Goal: Check status: Check status

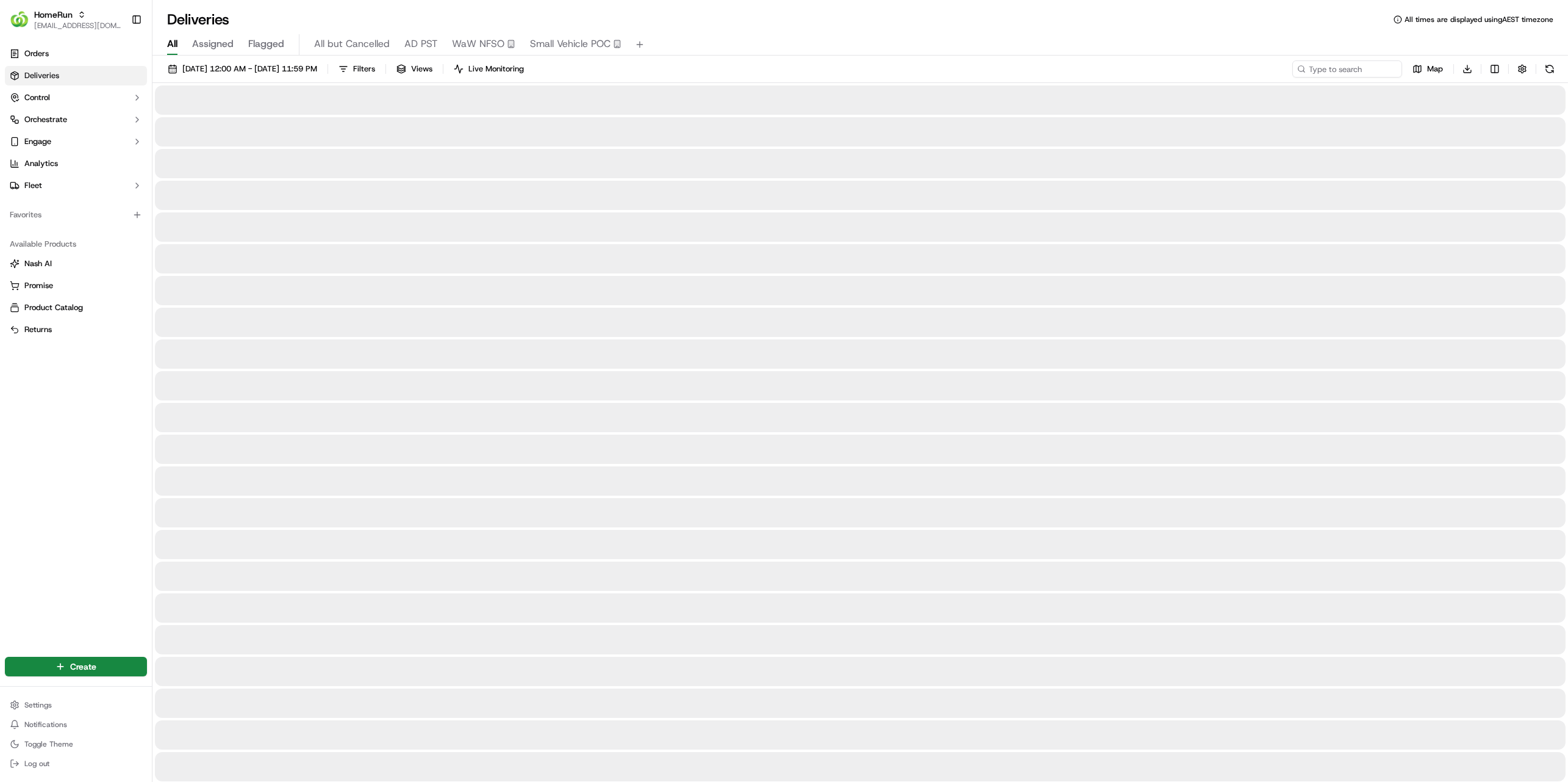
click at [1374, 81] on div "[DATE] 12:00 AM - [DATE] 11:59 PM Filters Views Live Monitoring Map Download" at bounding box center [860, 72] width 1416 height 22
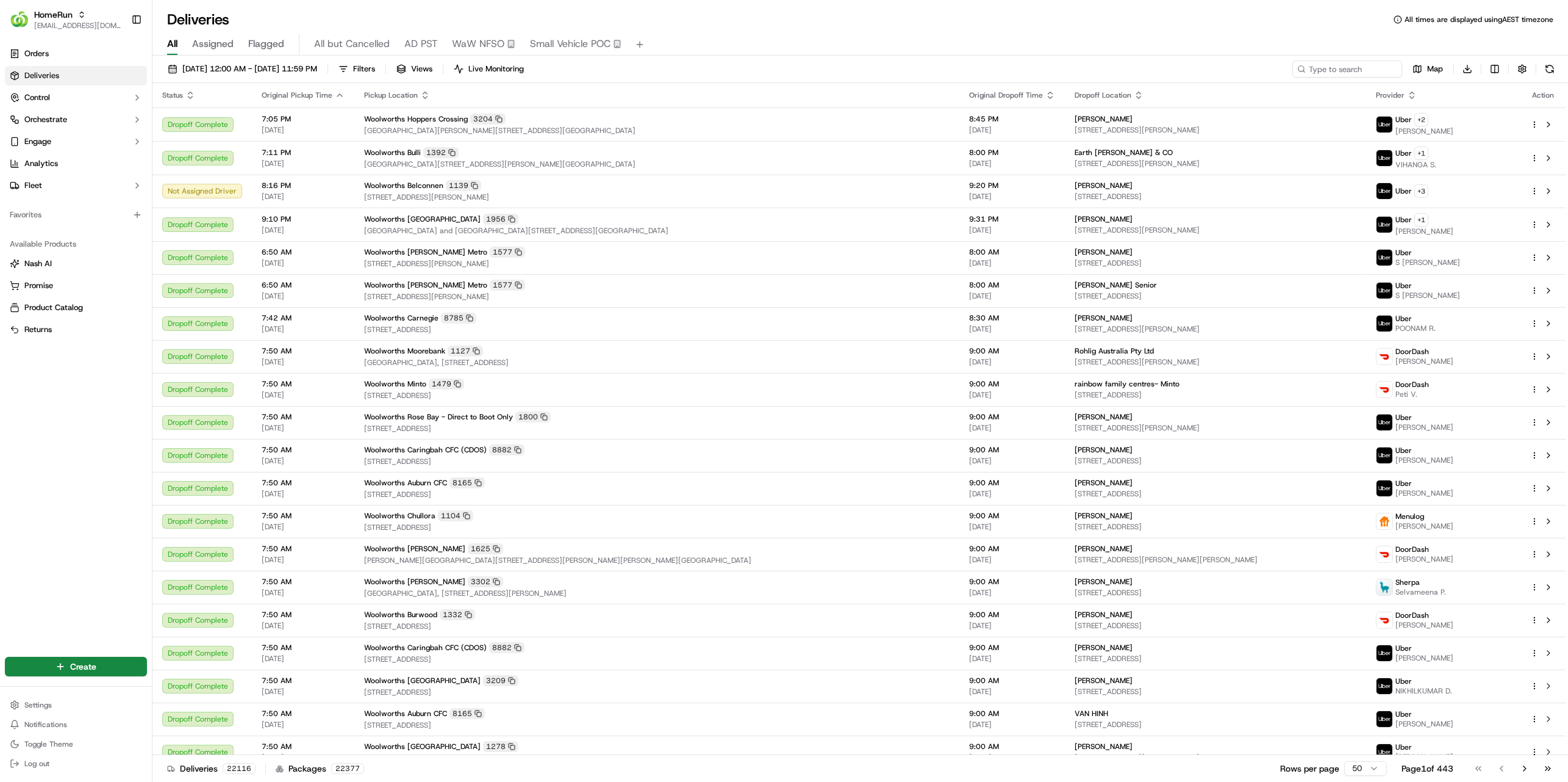
click at [1371, 77] on div "18/09/2025 12:00 AM - 18/09/2025 11:59 PM Filters Views Live Monitoring Map Dow…" at bounding box center [860, 72] width 1416 height 22
click at [1365, 72] on input at bounding box center [1328, 68] width 146 height 17
paste input "269965568"
type input "269965568"
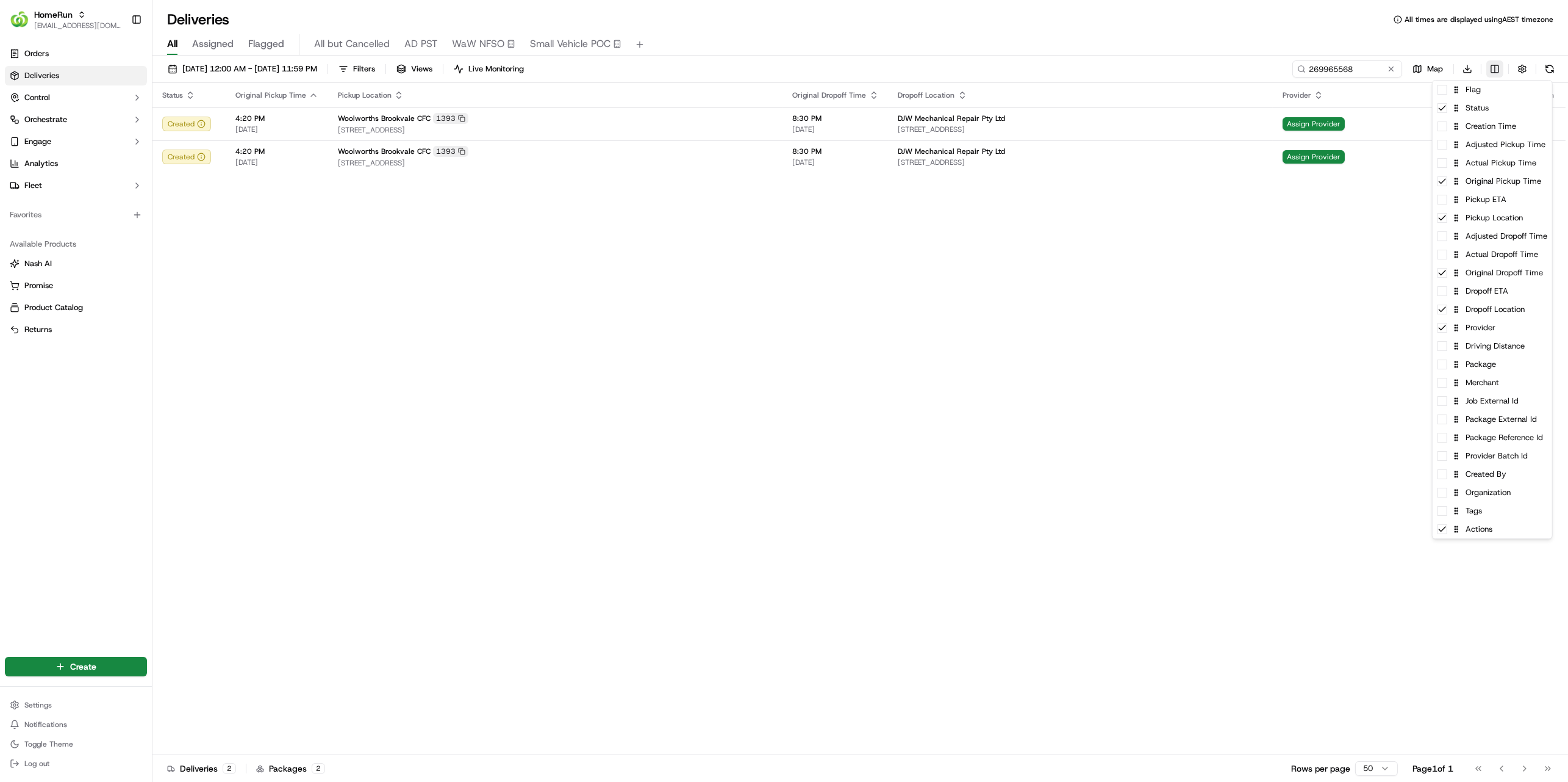
click at [1496, 68] on html "HomeRun hleungkaiyuen2@woolworths.com.au Toggle Sidebar Orders Deliveries Contr…" at bounding box center [784, 391] width 1568 height 782
click at [1516, 147] on div "Adjusted Pickup Time" at bounding box center [1492, 144] width 119 height 18
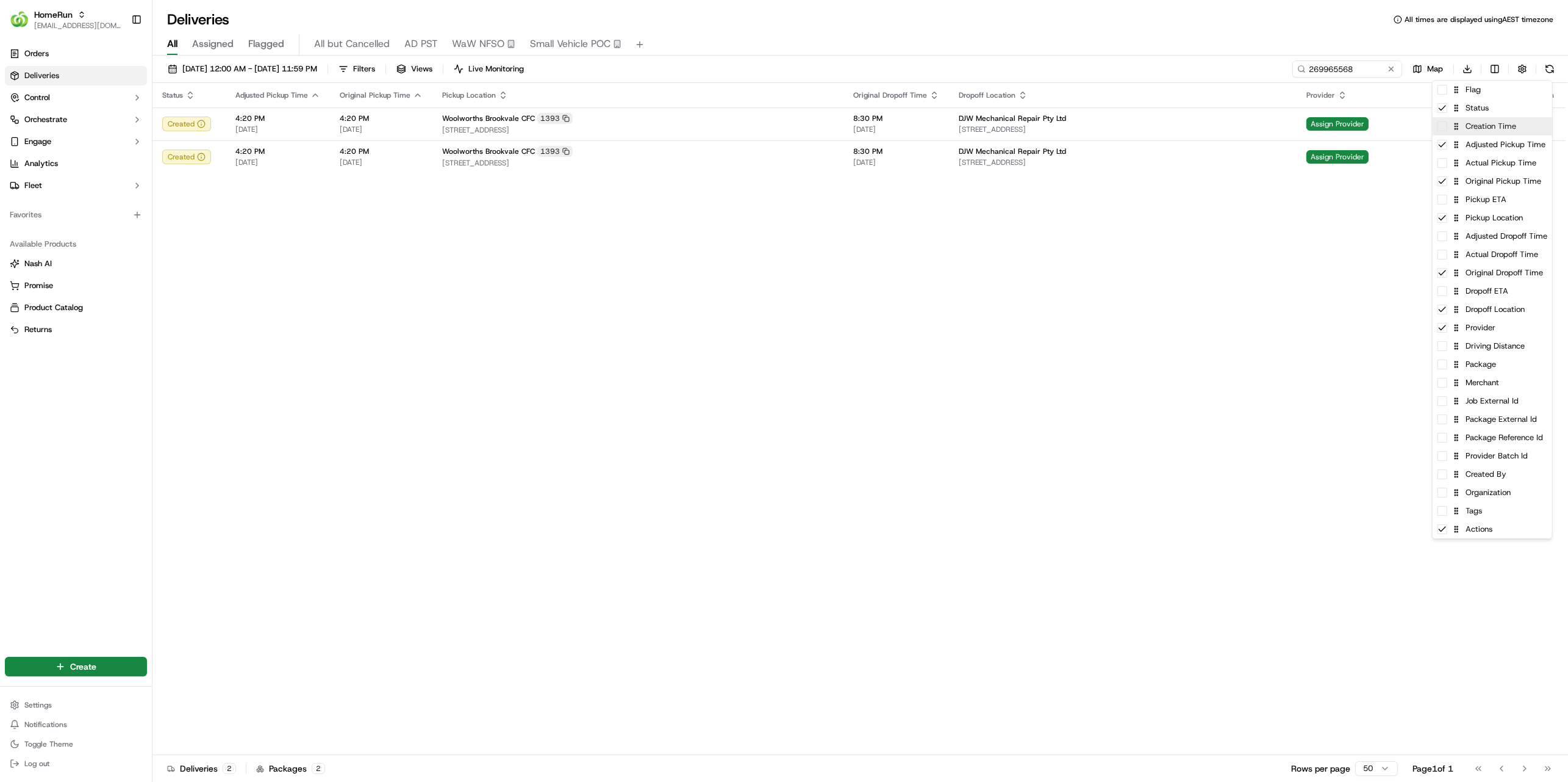
click at [1514, 129] on div "Creation Time" at bounding box center [1492, 126] width 119 height 18
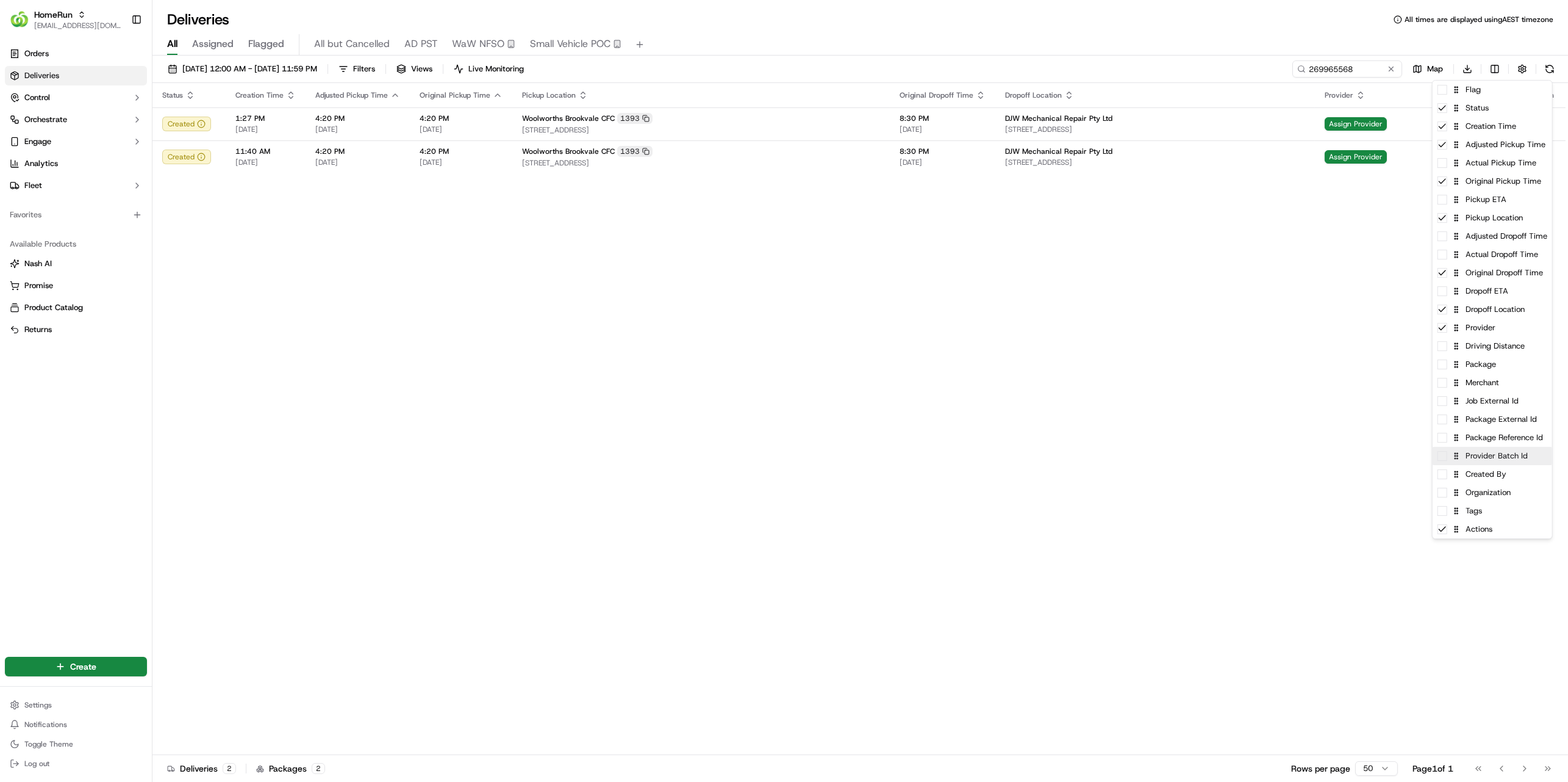
click at [1533, 454] on div "Provider Batch Id" at bounding box center [1492, 455] width 119 height 18
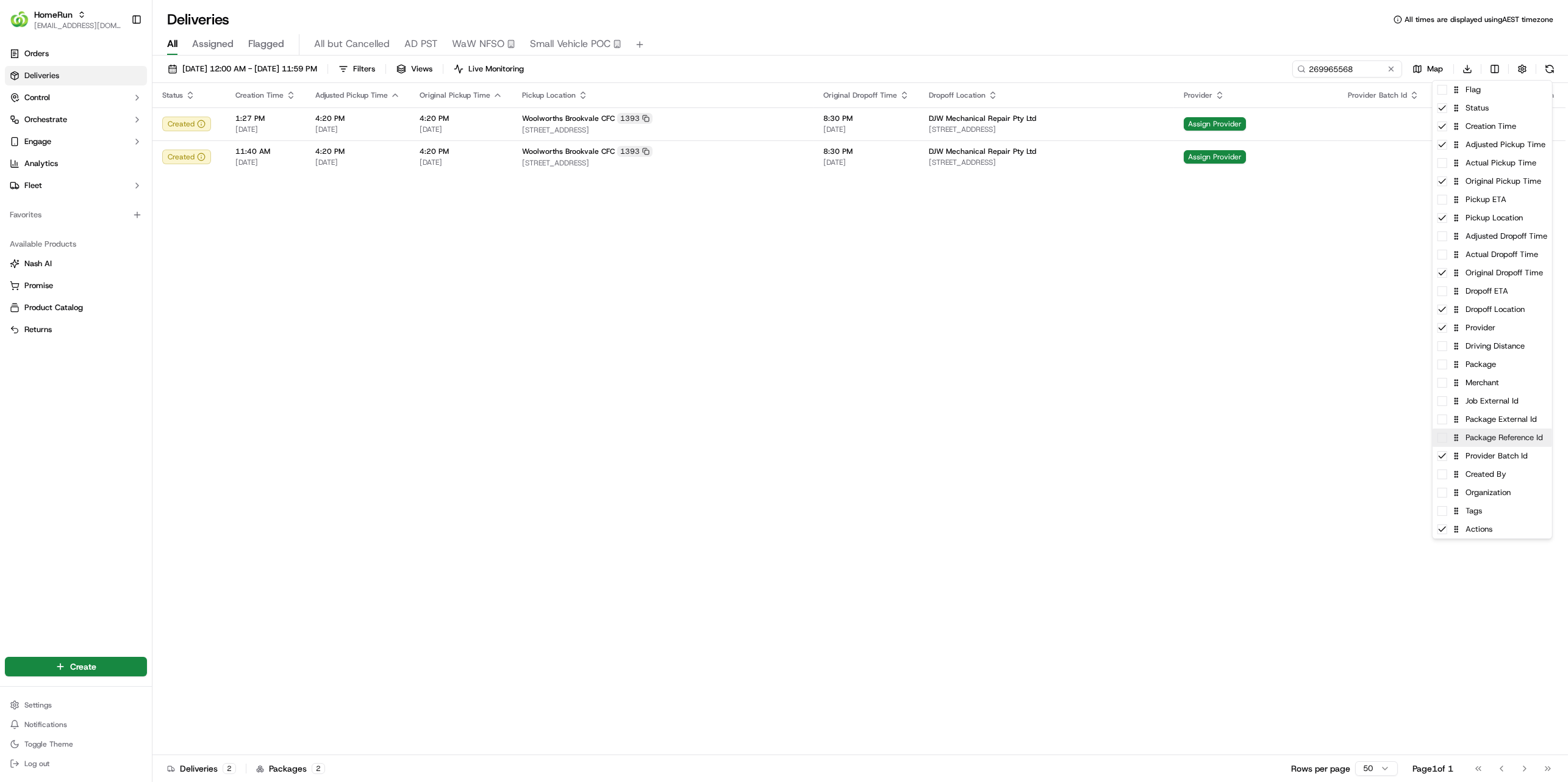
click at [1537, 434] on div "Package Reference Id" at bounding box center [1492, 437] width 119 height 18
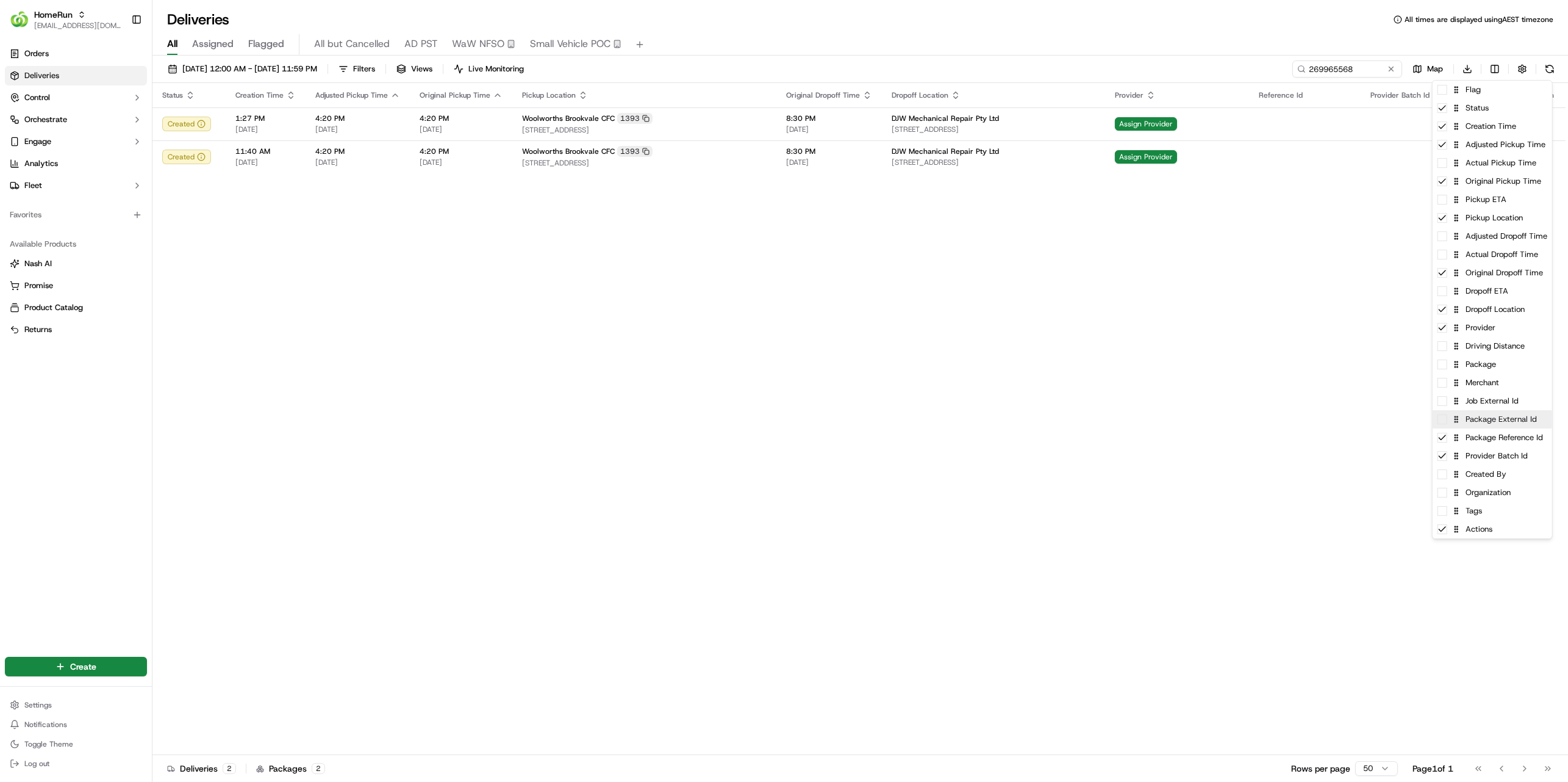
click at [1534, 411] on div "Package External Id" at bounding box center [1492, 419] width 119 height 18
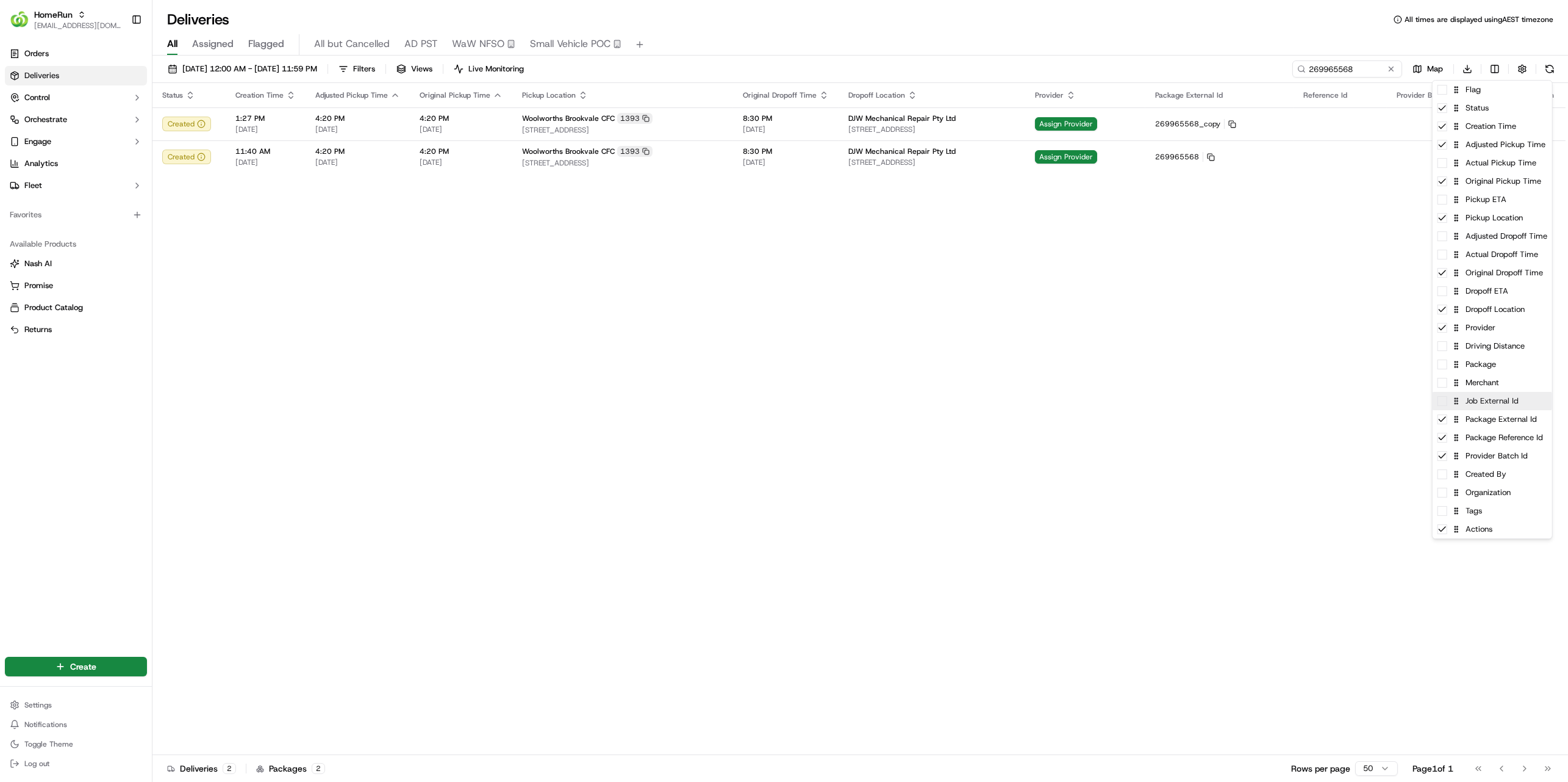
click at [1532, 403] on div "Job External Id" at bounding box center [1492, 400] width 119 height 18
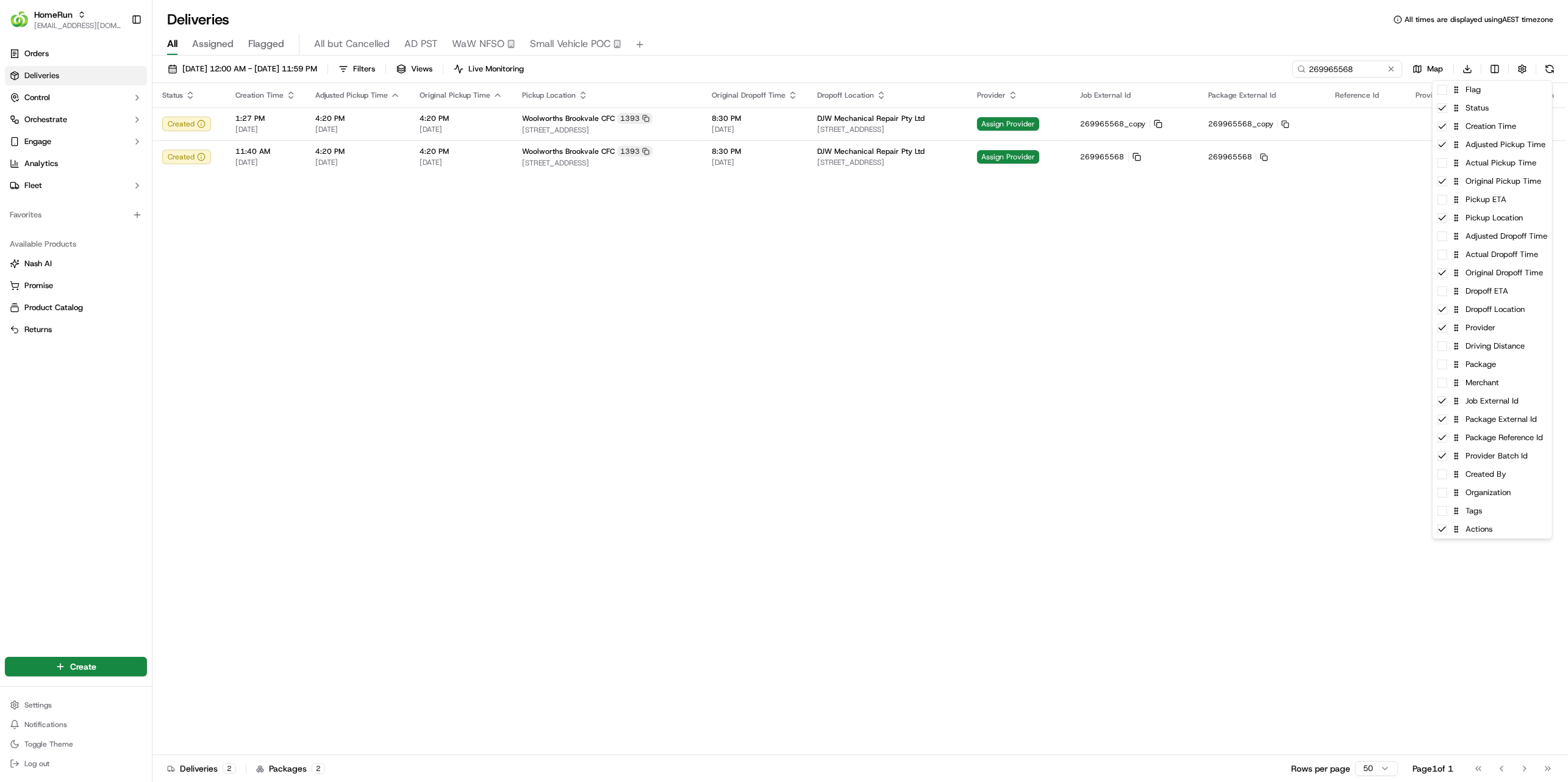
click at [1183, 250] on html "HomeRun hleungkaiyuen2@woolworths.com.au Toggle Sidebar Orders Deliveries Contr…" at bounding box center [784, 391] width 1568 height 782
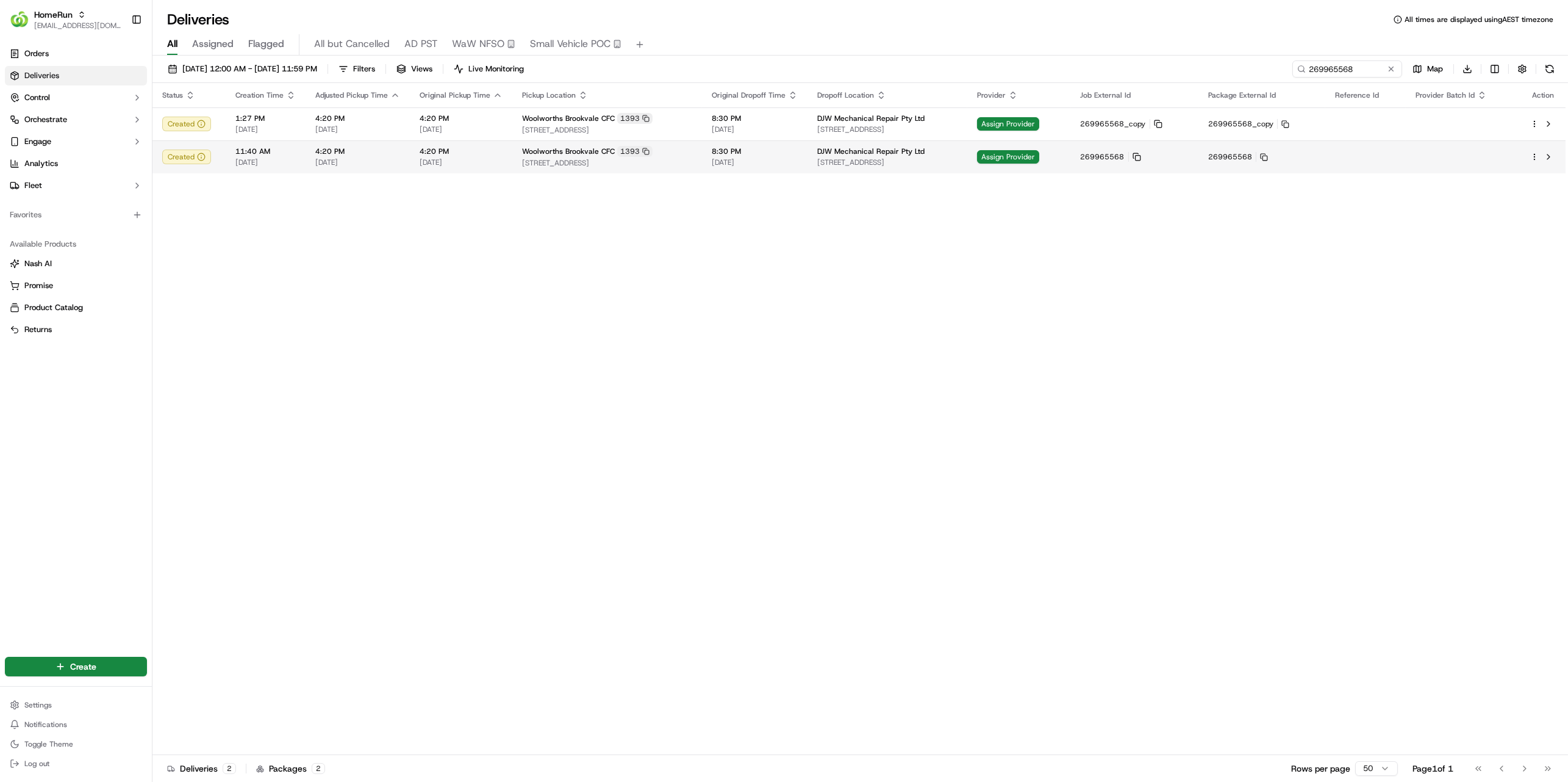
click at [482, 159] on span "[DATE]" at bounding box center [460, 163] width 83 height 10
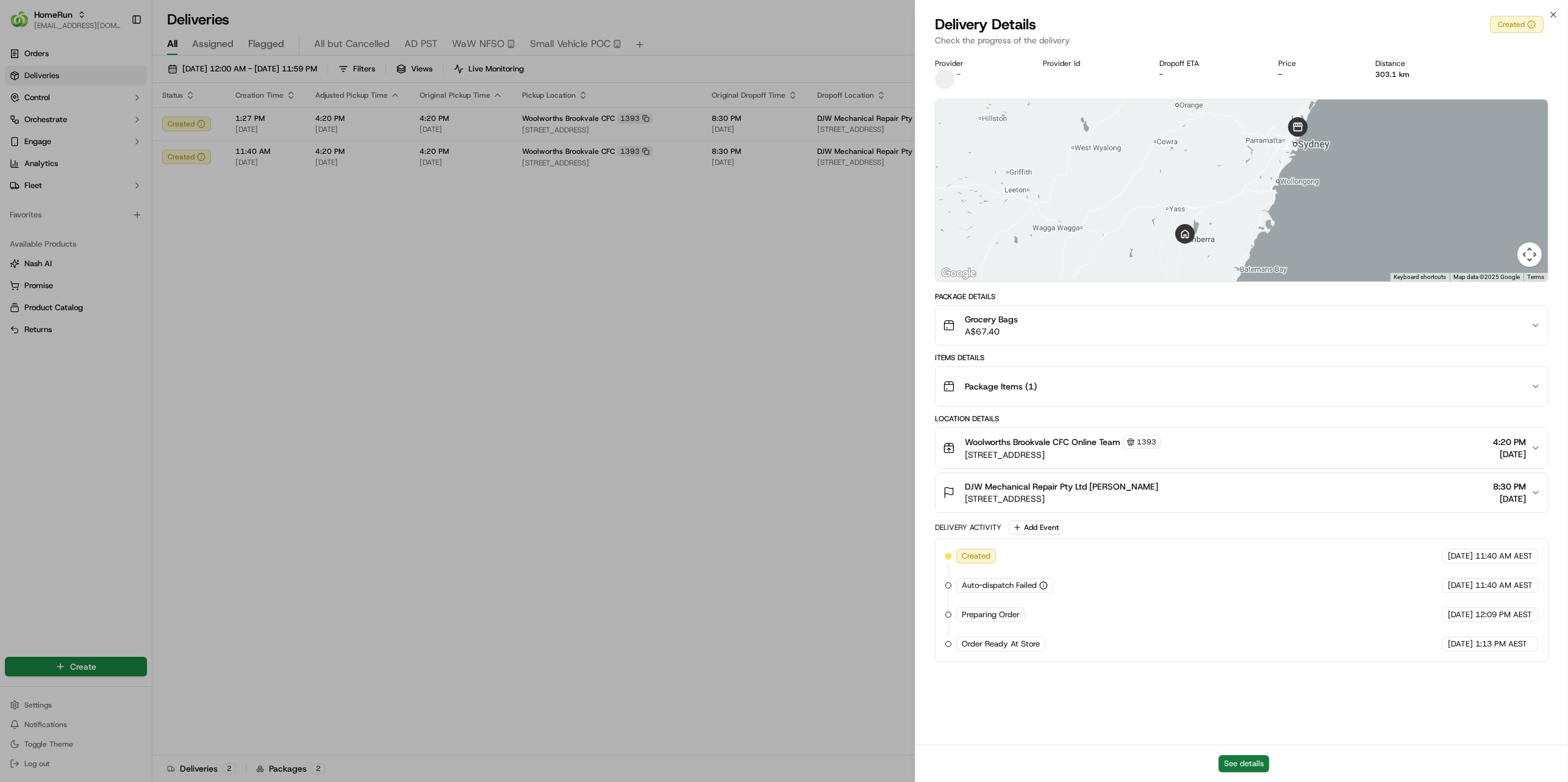
click at [1248, 761] on button "See details" at bounding box center [1243, 763] width 50 height 17
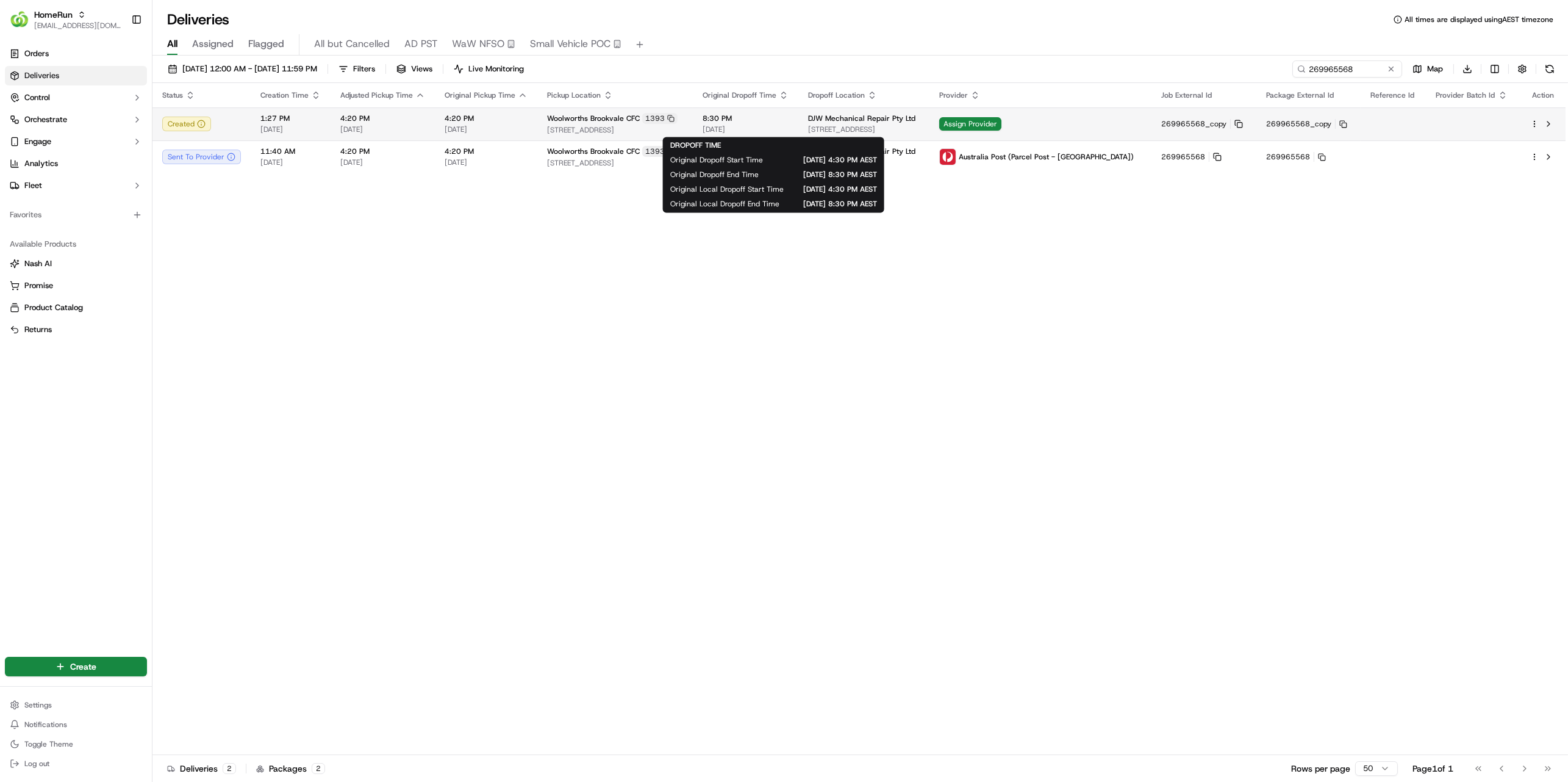
click at [788, 118] on span "8:30 PM" at bounding box center [745, 118] width 86 height 10
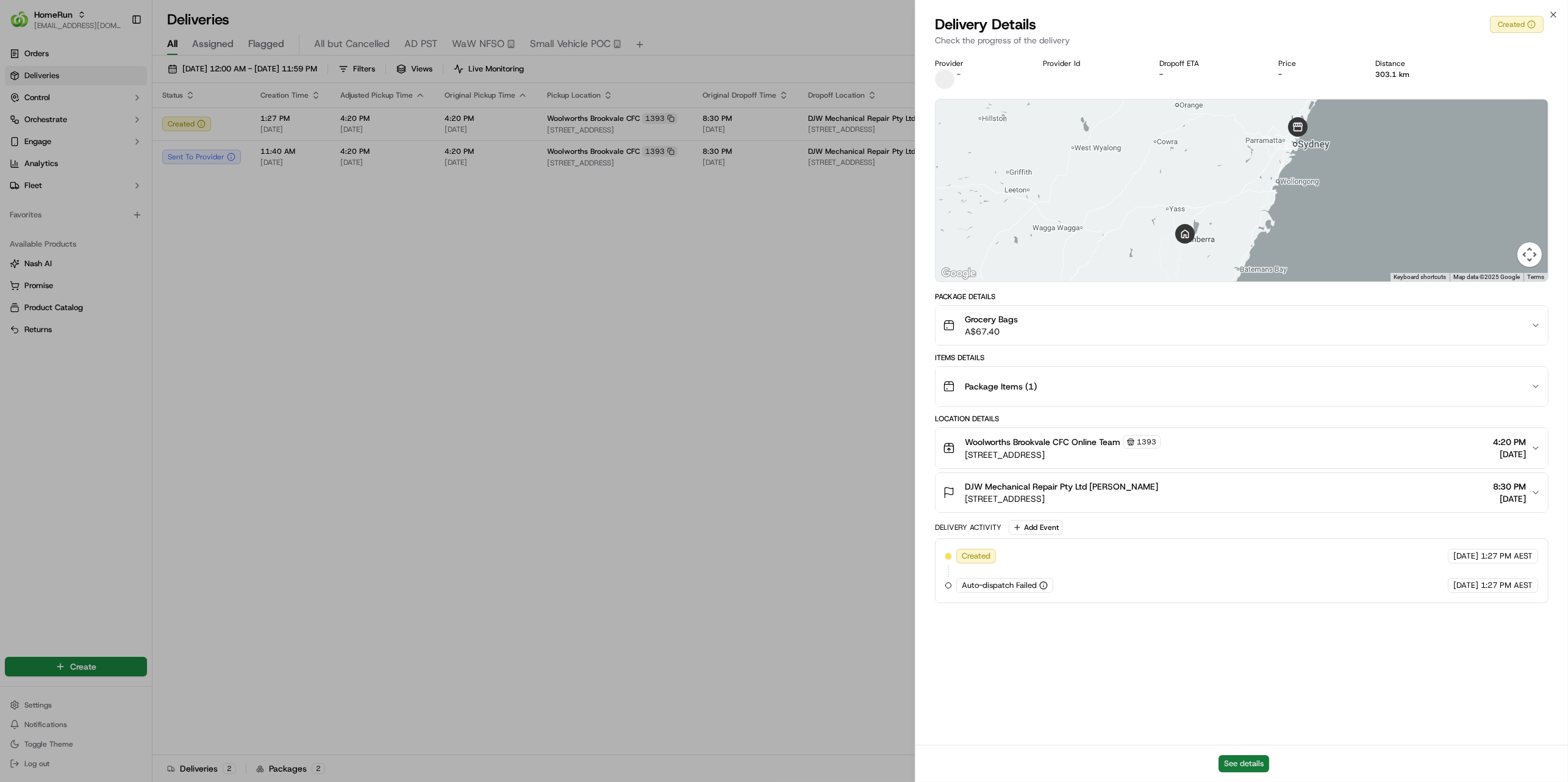
click at [1250, 764] on button "See details" at bounding box center [1243, 763] width 50 height 17
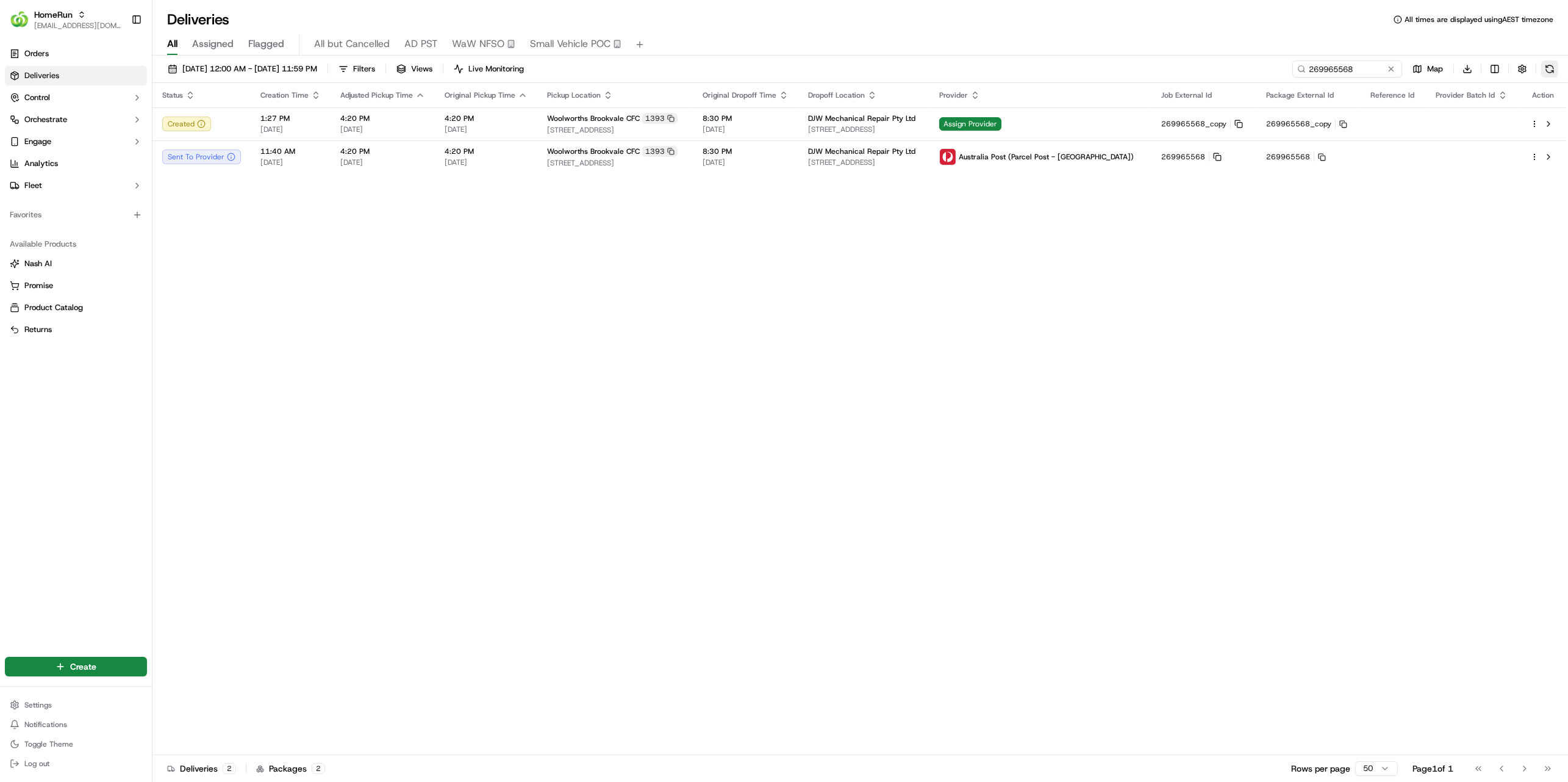
click at [1549, 67] on button at bounding box center [1549, 68] width 17 height 17
click at [1221, 154] on icon at bounding box center [1218, 157] width 9 height 9
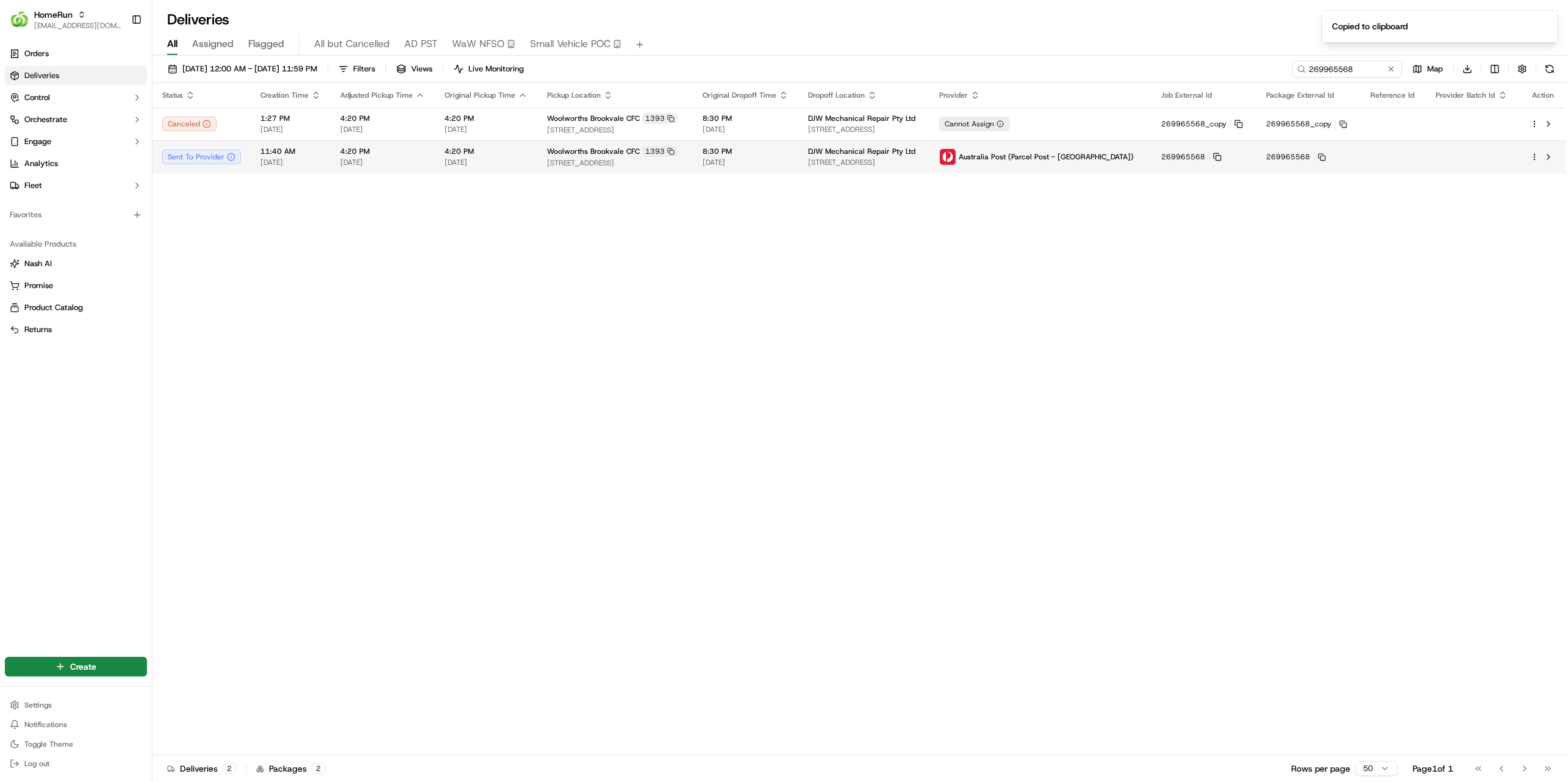
drag, startPoint x: 491, startPoint y: 324, endPoint x: 765, endPoint y: 154, distance: 322.5
click at [491, 324] on div "Status Creation Time Adjusted Pickup Time Original Pickup Time Pickup Location …" at bounding box center [859, 418] width 1413 height 672
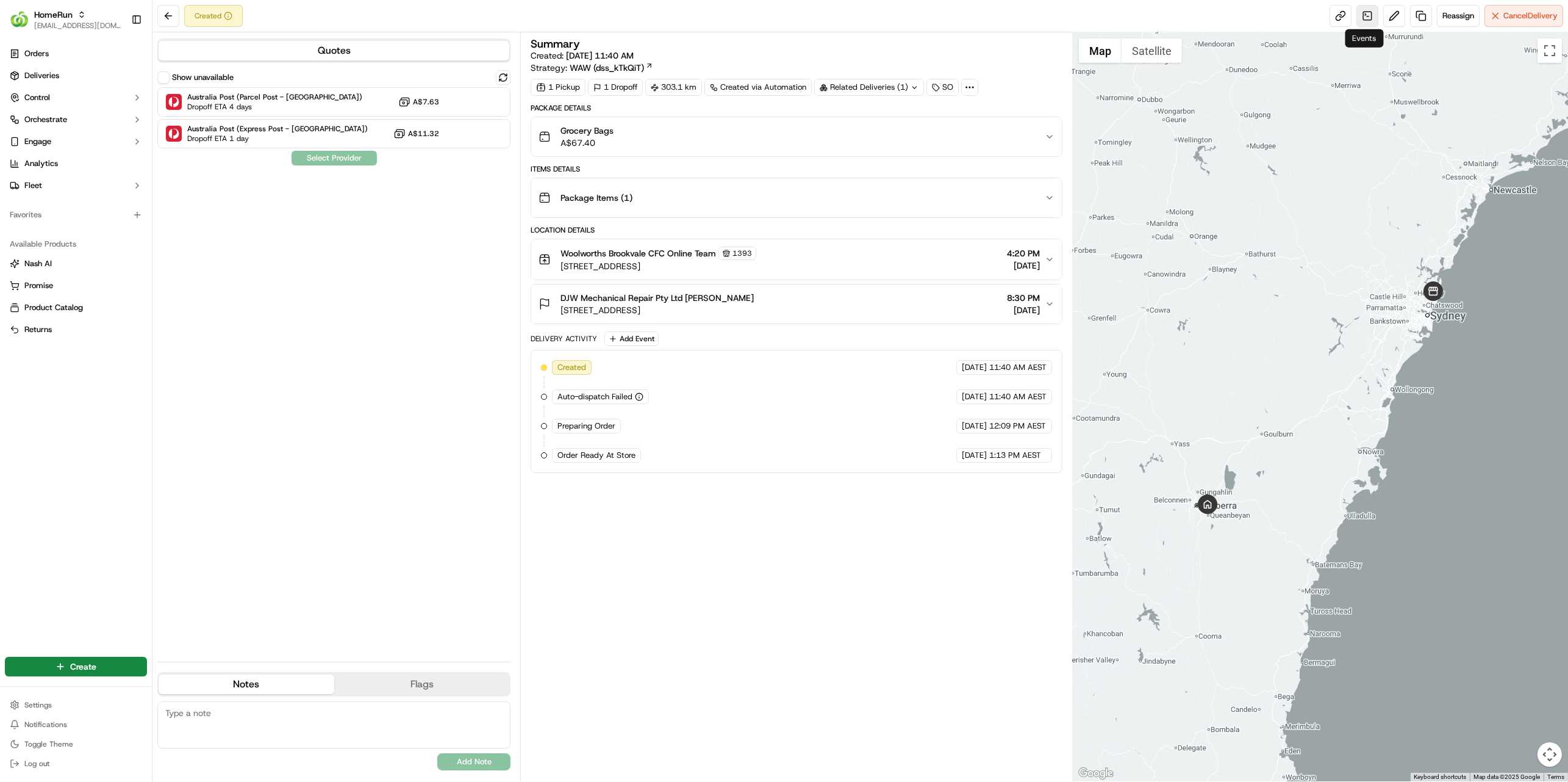
click at [1365, 16] on link at bounding box center [1367, 16] width 22 height 22
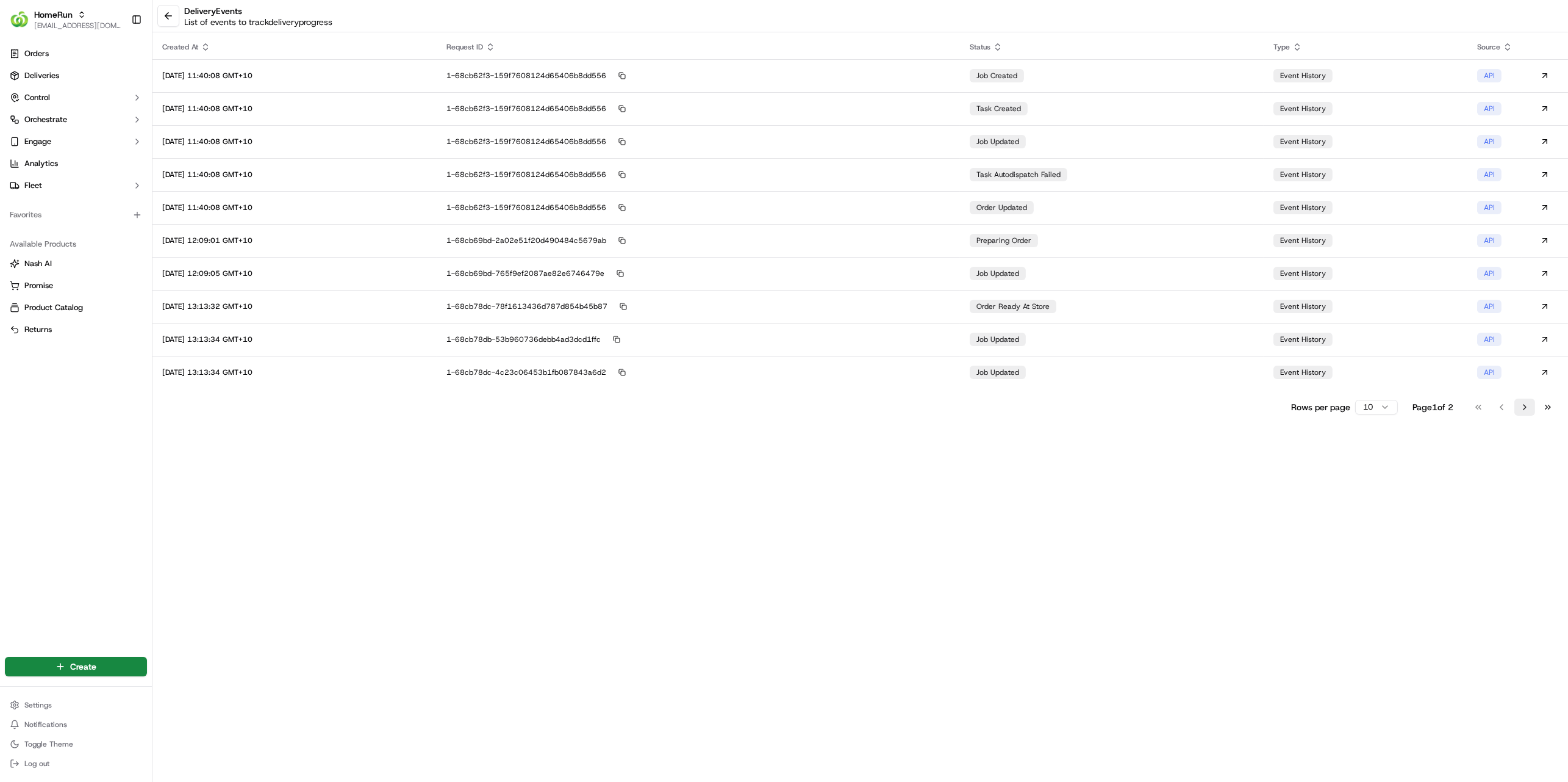
click at [1524, 407] on button "Go to next page" at bounding box center [1524, 407] width 21 height 17
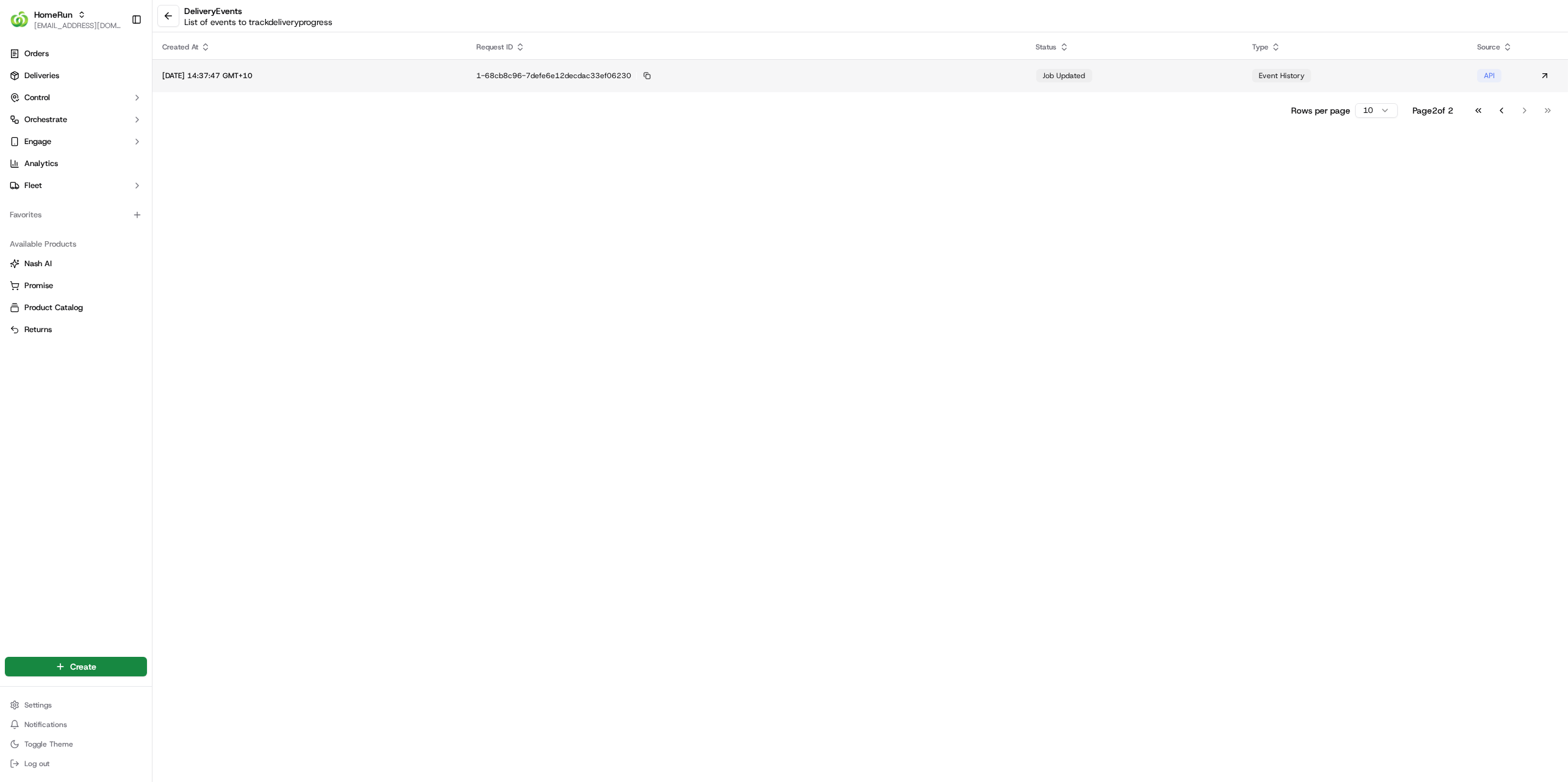
click at [1057, 78] on div "job updated" at bounding box center [1064, 76] width 56 height 14
click at [170, 16] on button at bounding box center [168, 16] width 22 height 22
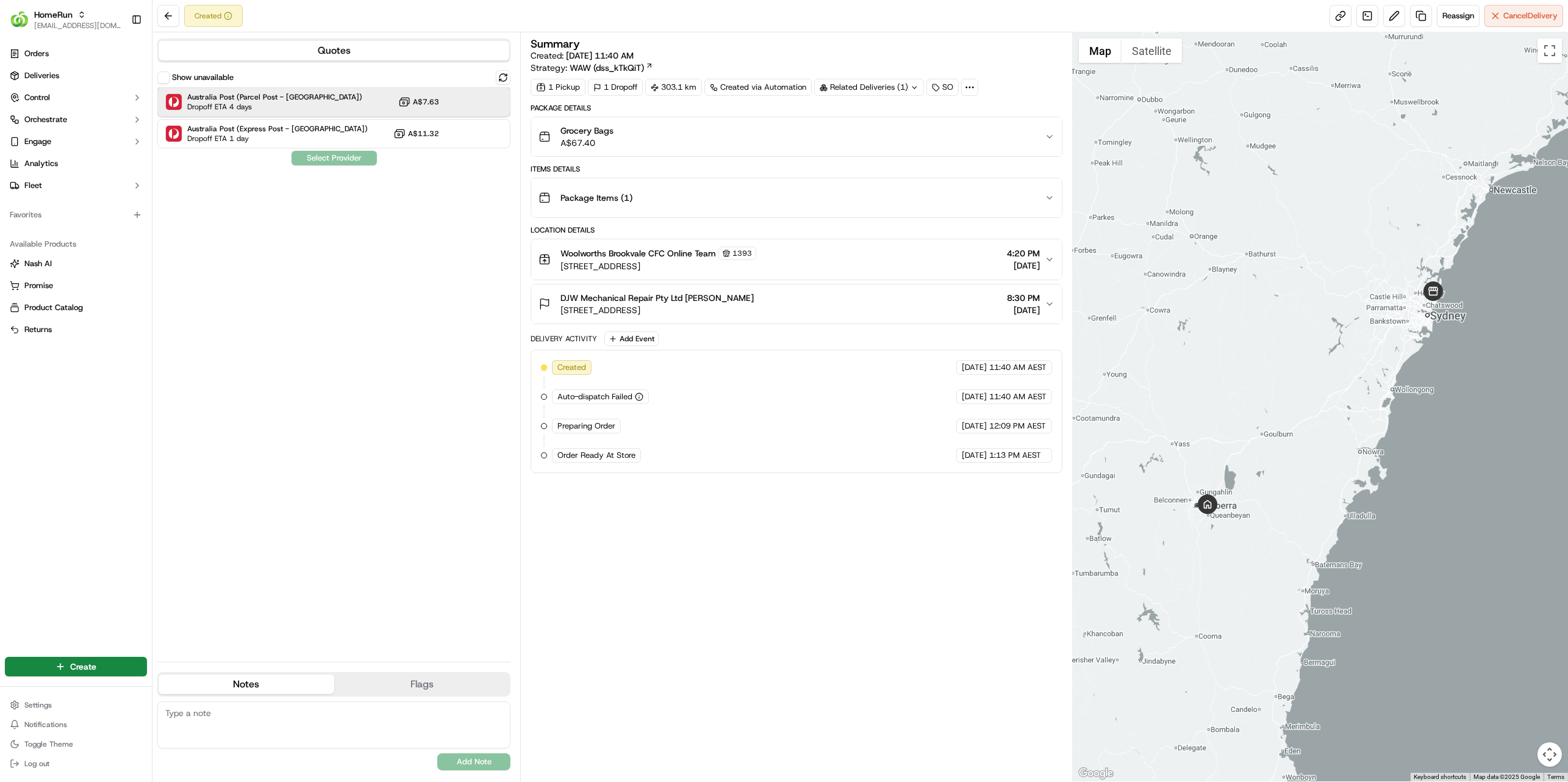
click at [315, 111] on div "Australia Post (Parcel Post - Homerun) Dropoff ETA 4 days A$7.63" at bounding box center [334, 101] width 353 height 29
click at [353, 161] on button "Assign Provider" at bounding box center [334, 158] width 86 height 15
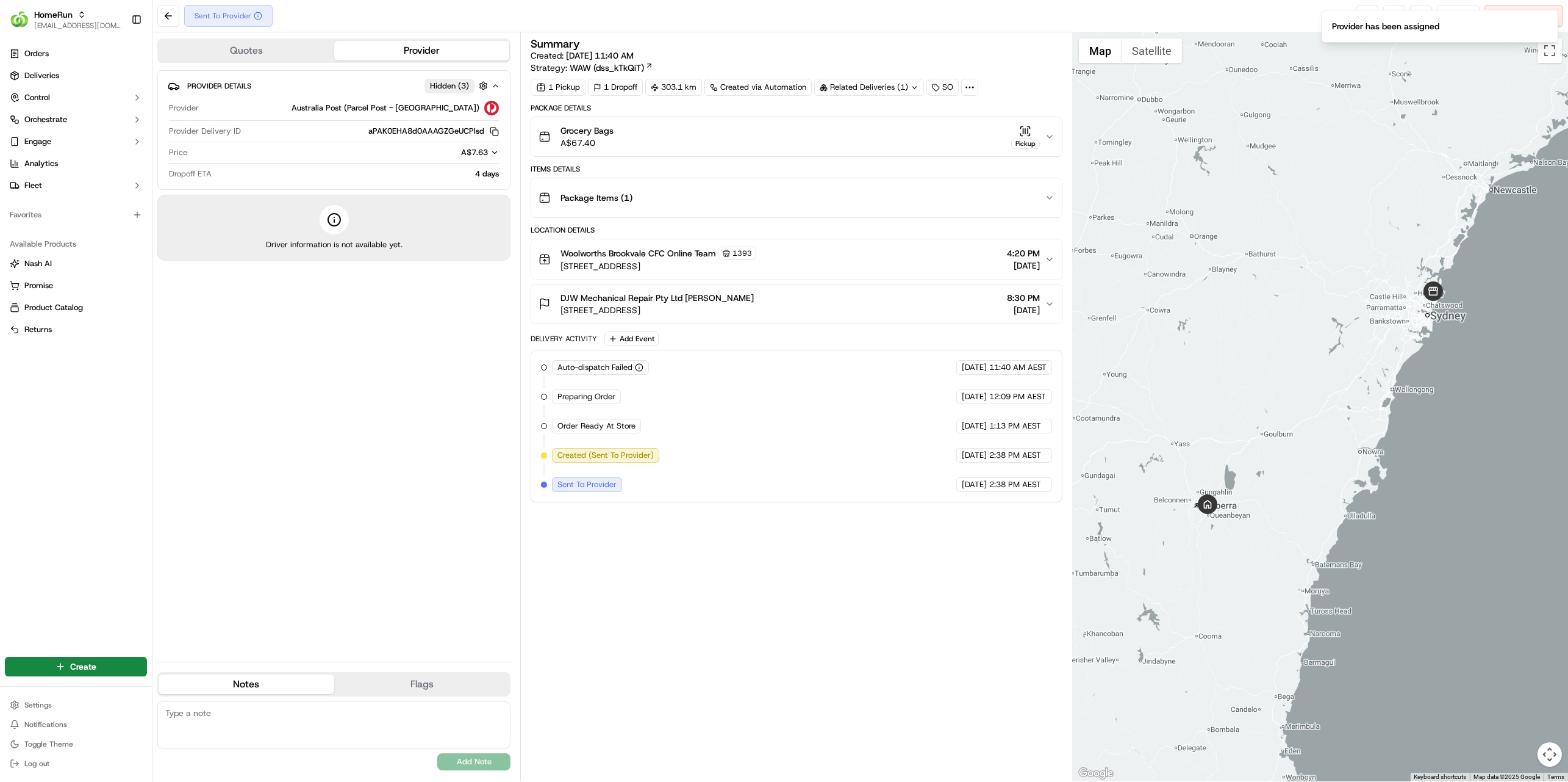
click at [844, 624] on div "Summary Created: 18/09/2025 11:40 AM Strategy: WAW (dss_kTkQiT) 1 Pickup 1 Drop…" at bounding box center [796, 407] width 531 height 737
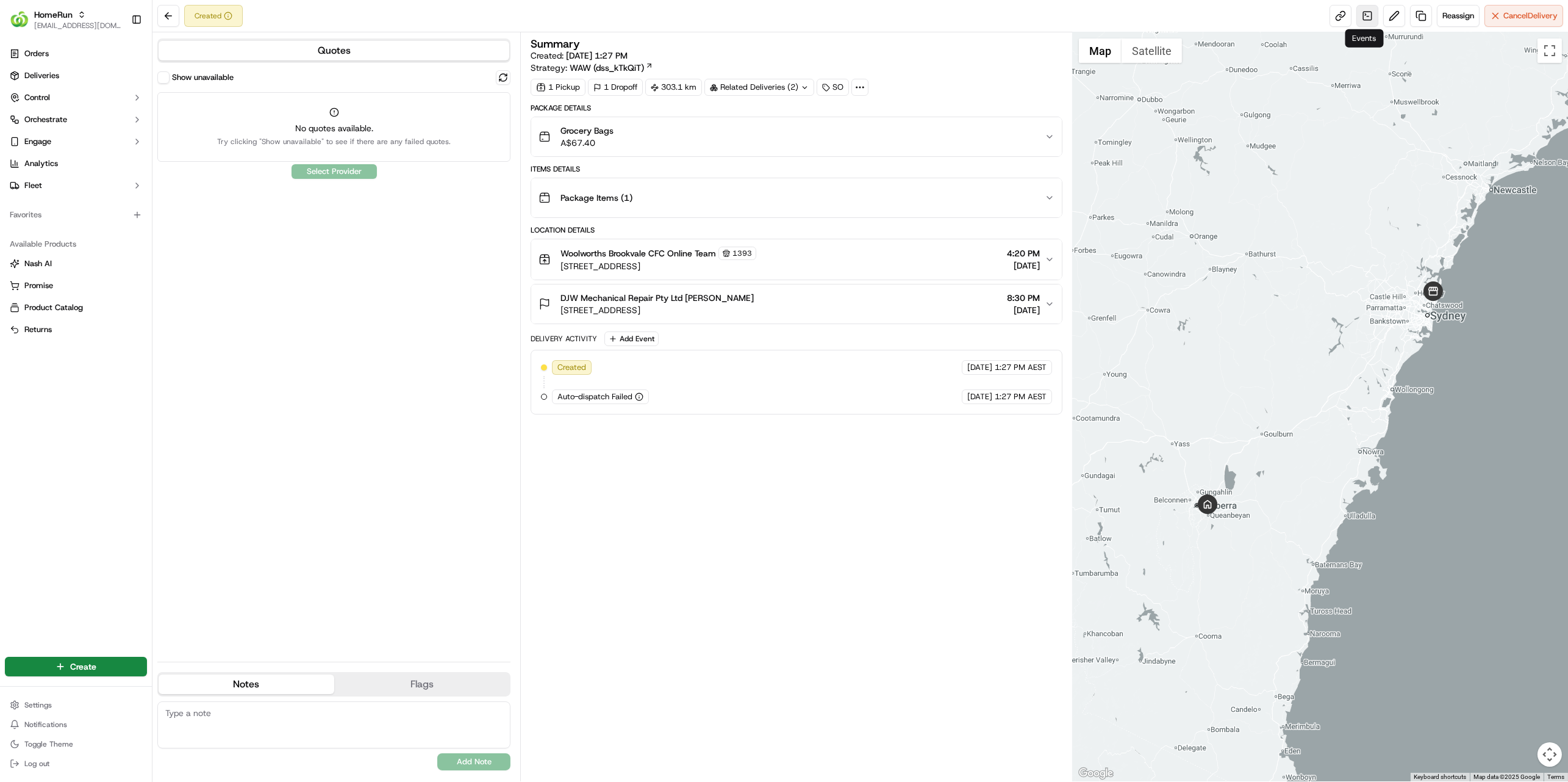
click at [1360, 16] on link at bounding box center [1367, 16] width 22 height 22
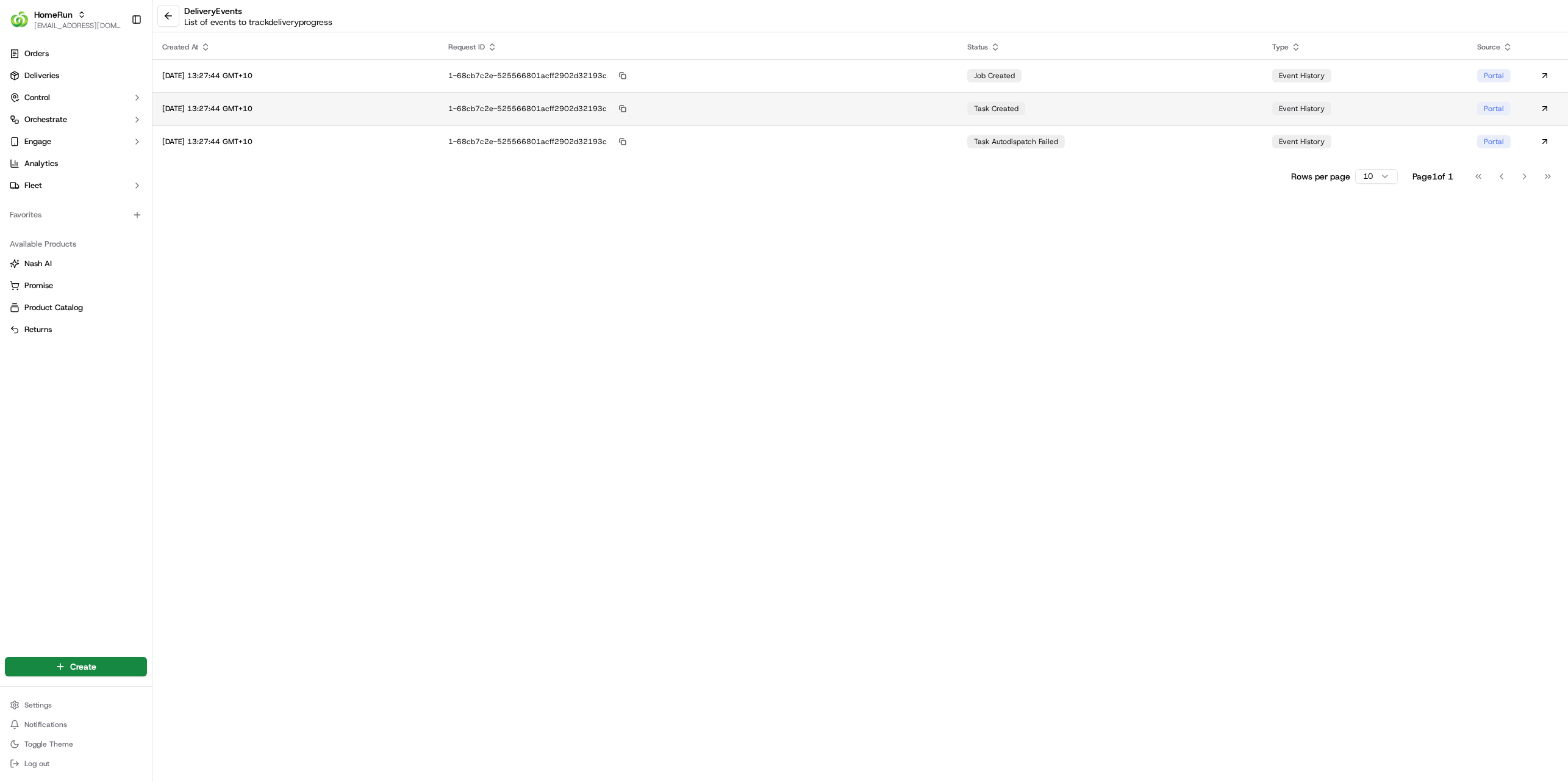
click at [1173, 112] on td "task created" at bounding box center [1110, 108] width 305 height 33
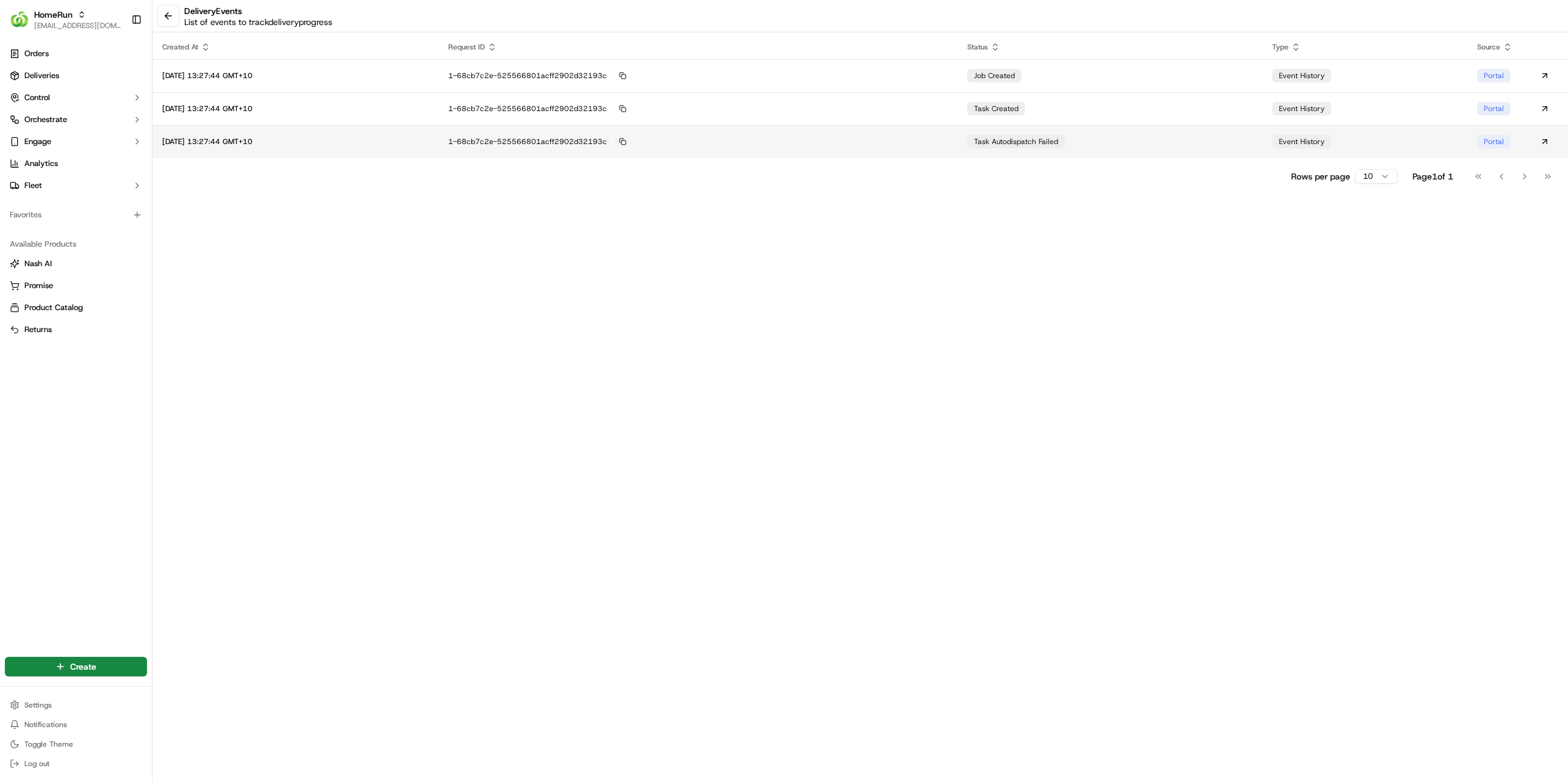
click at [856, 143] on div "1-68cb7c2e-525566801acff2902d32193c" at bounding box center [698, 142] width 500 height 11
click at [164, 16] on button at bounding box center [168, 16] width 22 height 22
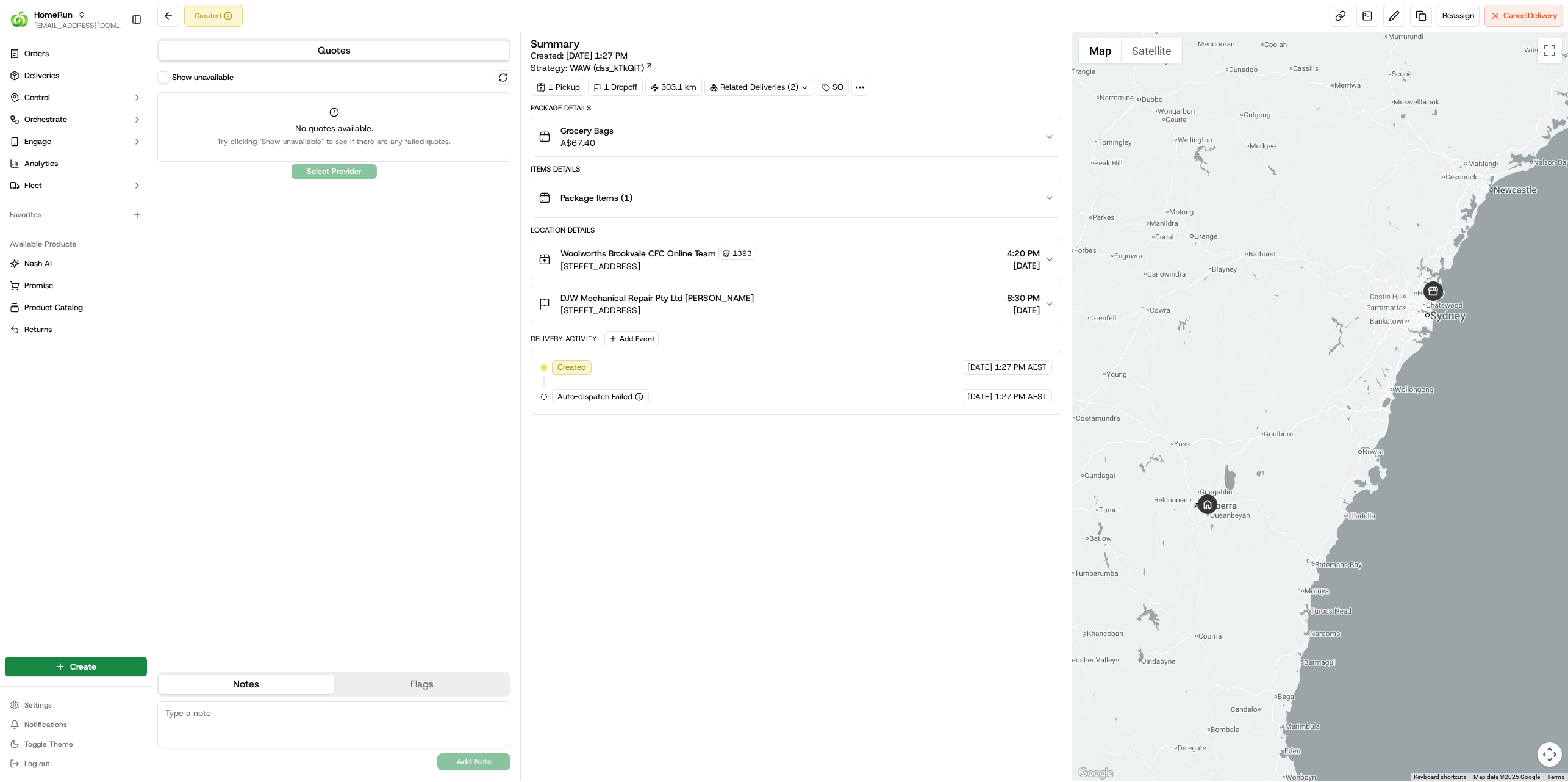
click at [669, 507] on div "Summary Created: [DATE] 1:27 PM Strategy: WAW (dss_kTkQiT) 1 Pickup 1 Dropoff 3…" at bounding box center [796, 407] width 531 height 737
click at [1498, 16] on button "Cancel Delivery" at bounding box center [1524, 16] width 78 height 22
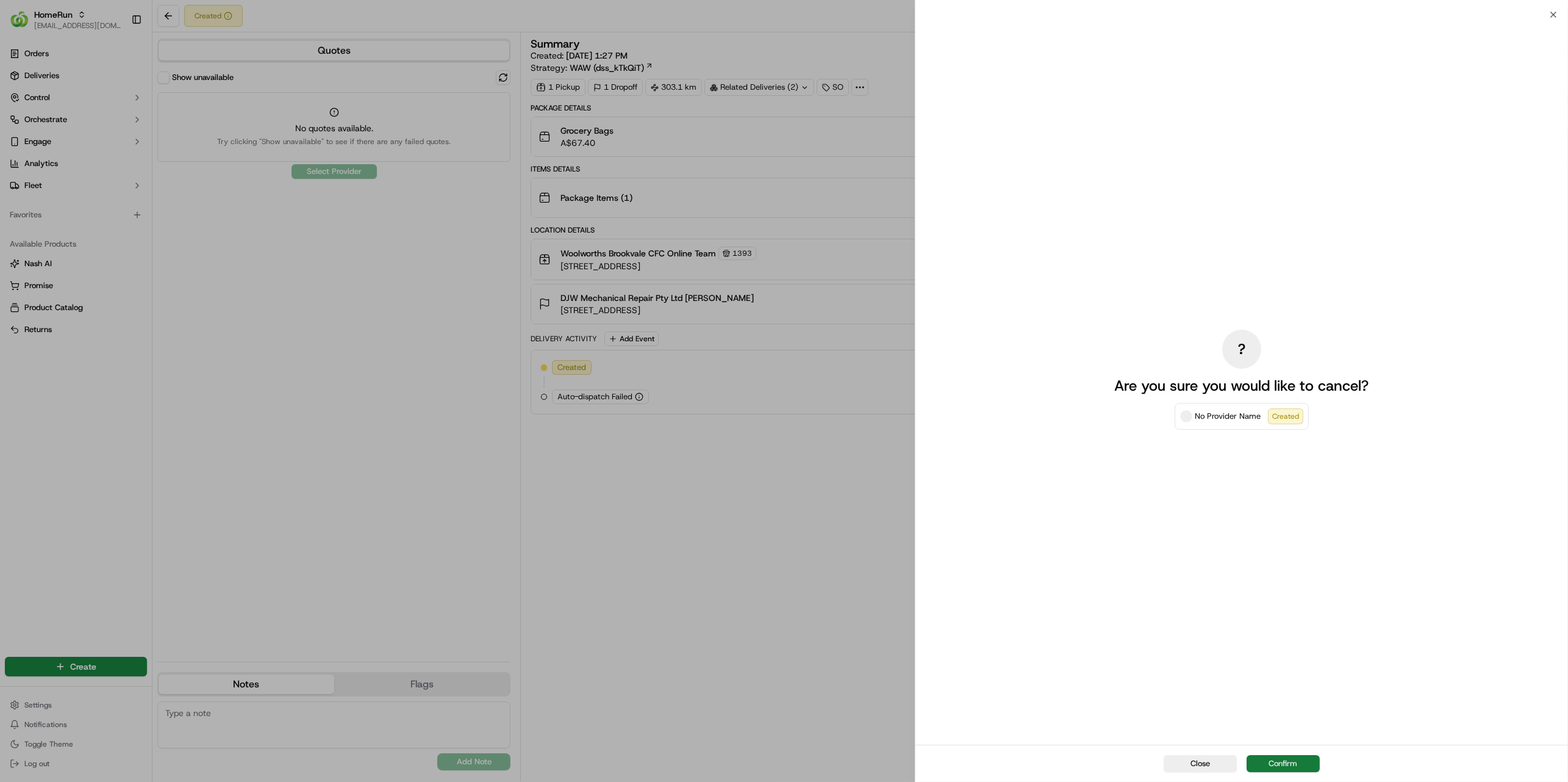
click at [1273, 763] on button "Confirm" at bounding box center [1283, 763] width 73 height 17
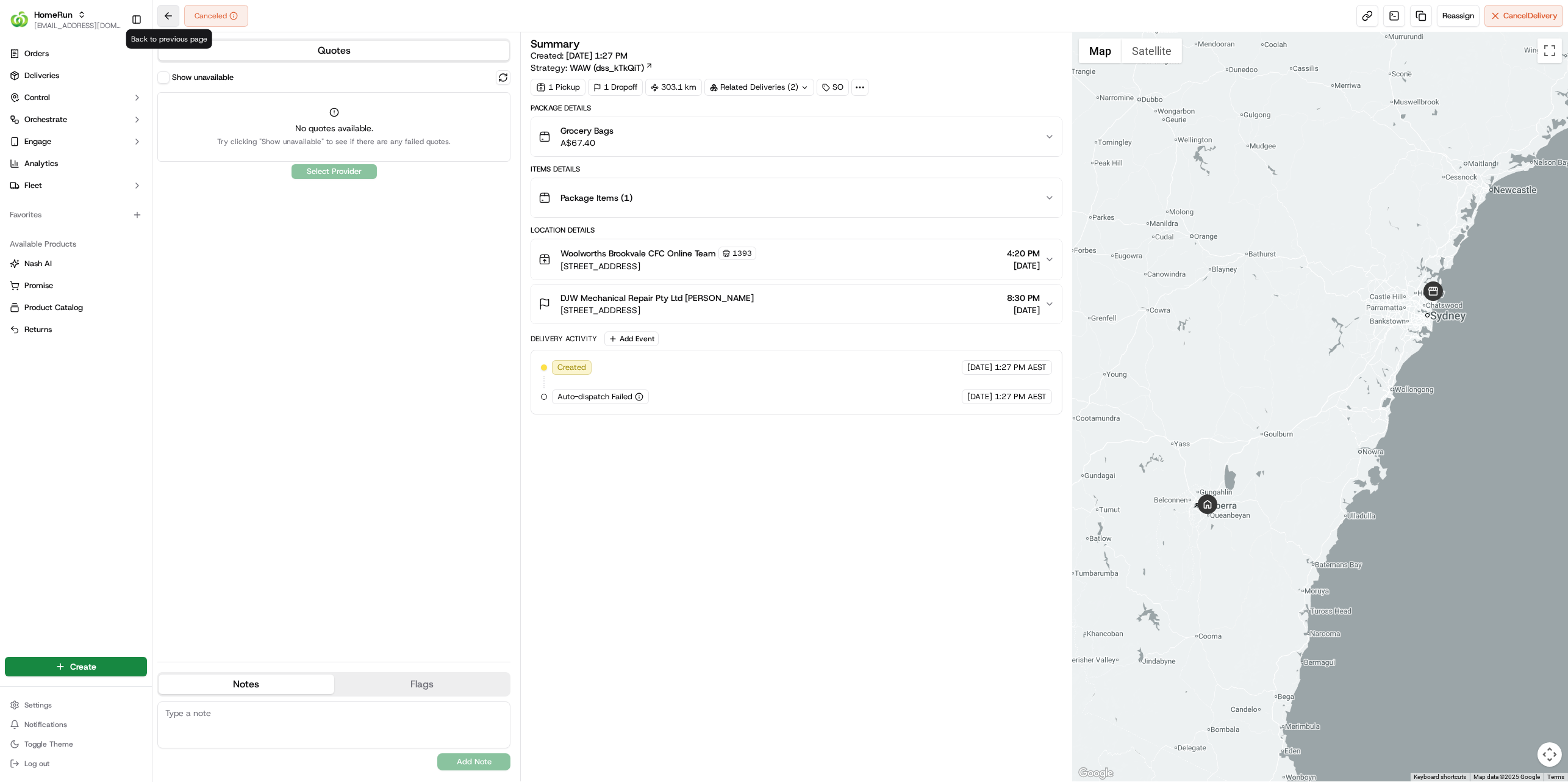
click at [166, 13] on button at bounding box center [168, 16] width 22 height 22
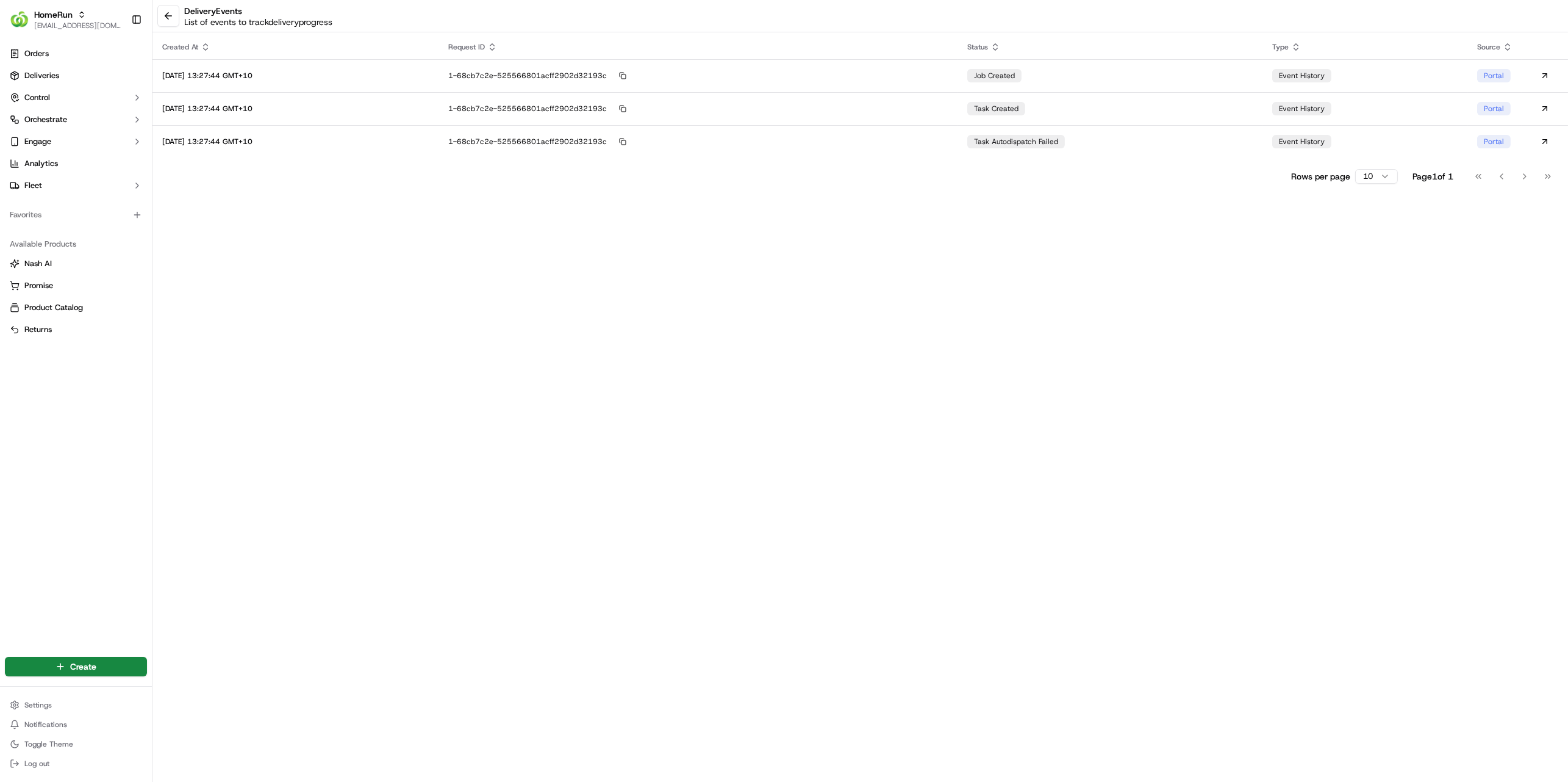
click at [729, 339] on div "delivery Events List of events to track delivery progress Created At Request ID…" at bounding box center [860, 391] width 1416 height 782
click at [175, 18] on button at bounding box center [168, 16] width 22 height 22
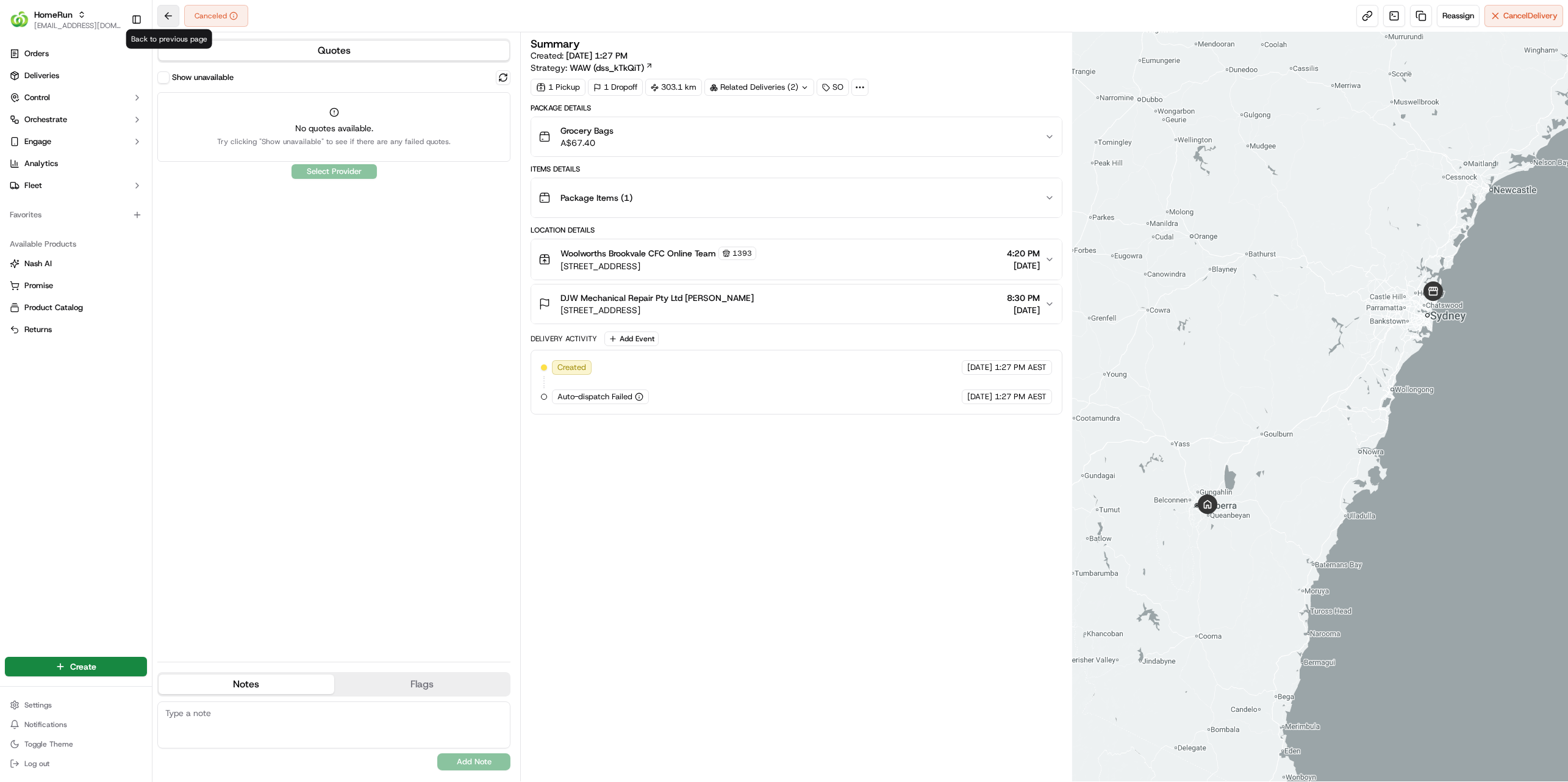
click at [175, 25] on button at bounding box center [168, 16] width 22 height 22
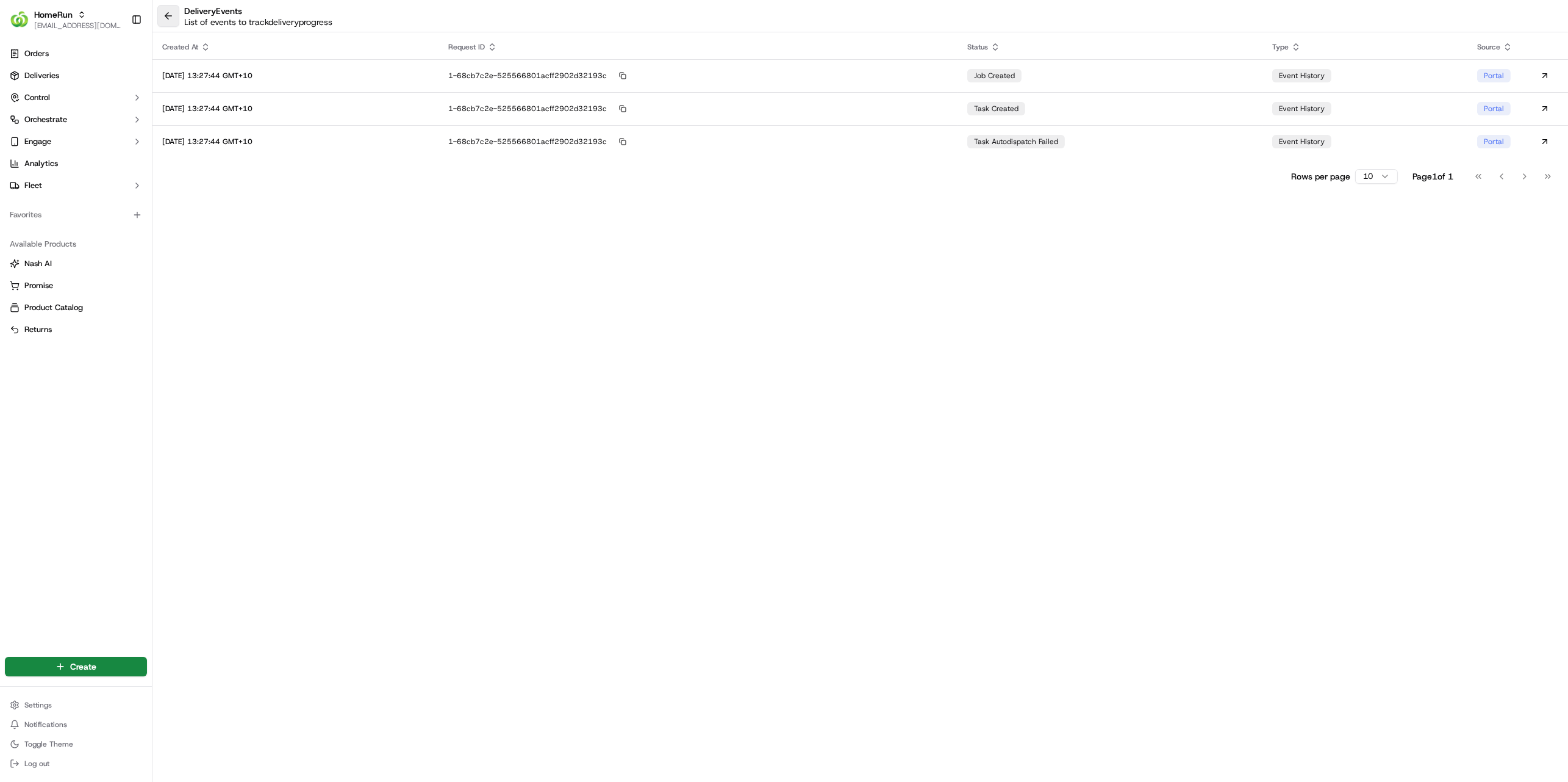
click at [169, 17] on button at bounding box center [168, 16] width 22 height 22
